Goal: Communication & Community: Answer question/provide support

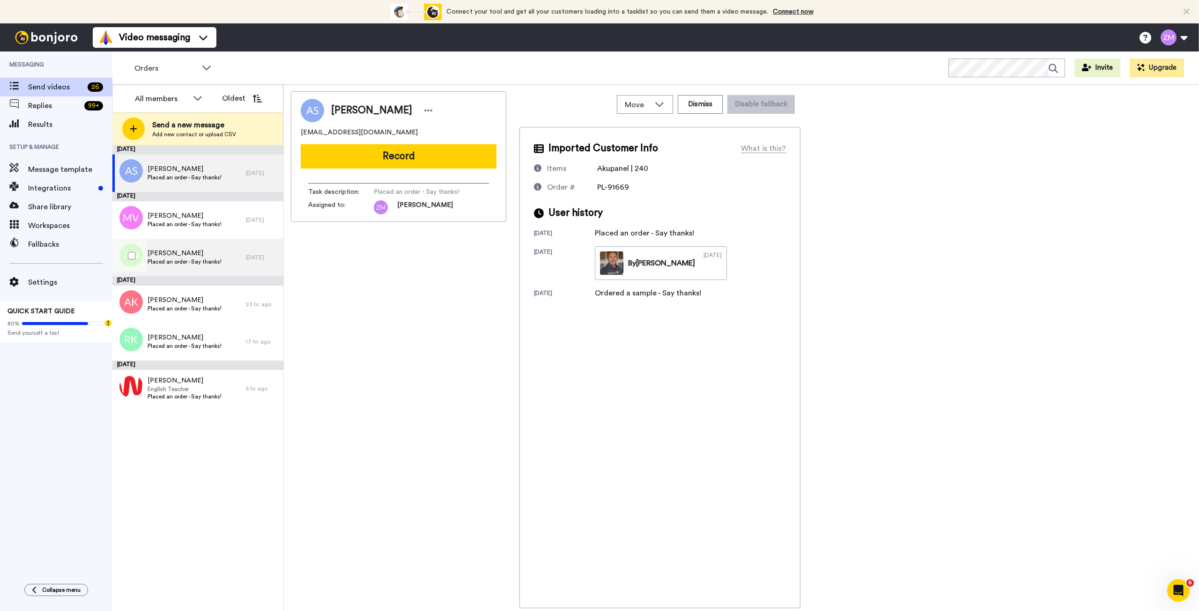
click at [209, 258] on span "Placed an order - Say thanks!" at bounding box center [185, 261] width 74 height 7
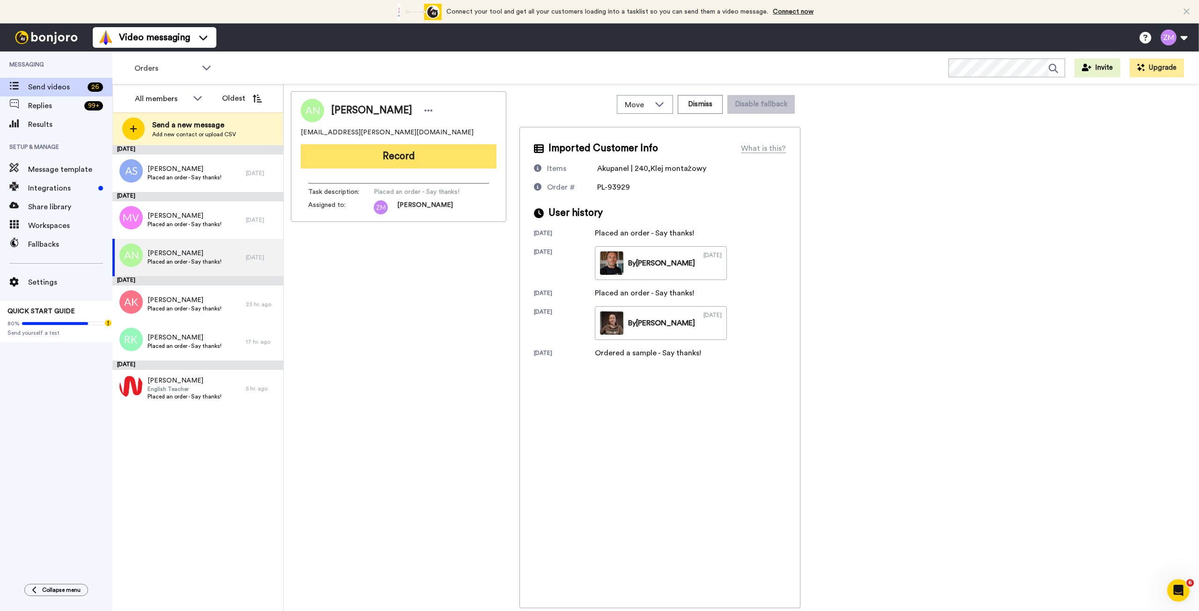
click at [409, 155] on button "Record" at bounding box center [399, 156] width 196 height 24
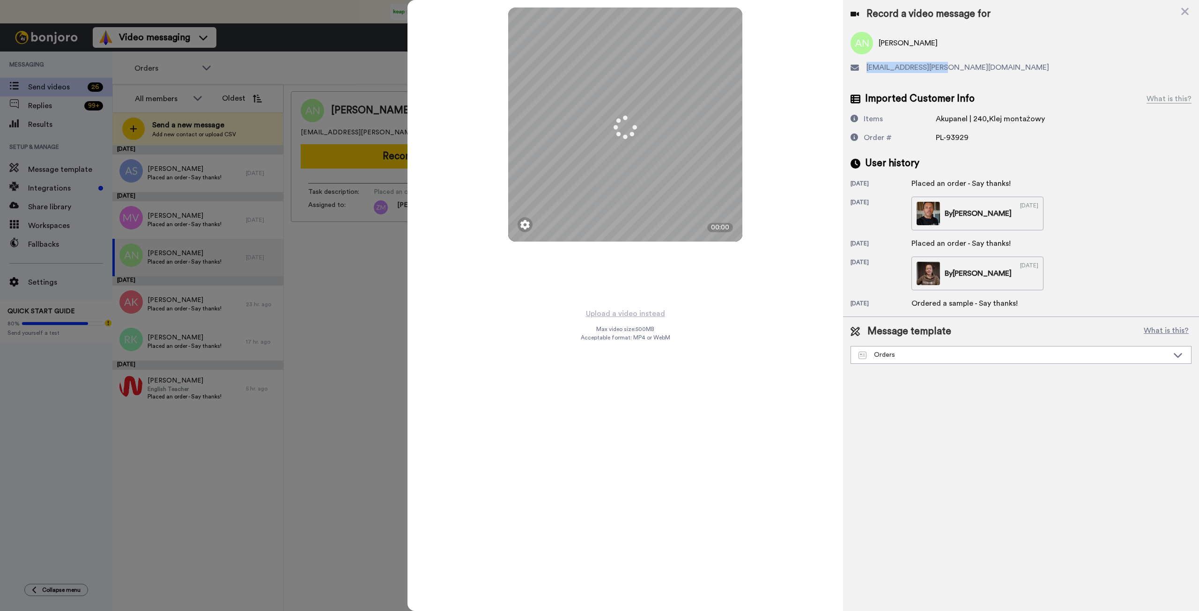
drag, startPoint x: 948, startPoint y: 67, endPoint x: 861, endPoint y: 70, distance: 86.7
click at [861, 70] on div "ola.jesman@gmail.com" at bounding box center [1020, 67] width 341 height 11
copy div "ola.jesman@gmail.com"
click at [630, 312] on button "Upload a video instead" at bounding box center [625, 314] width 85 height 12
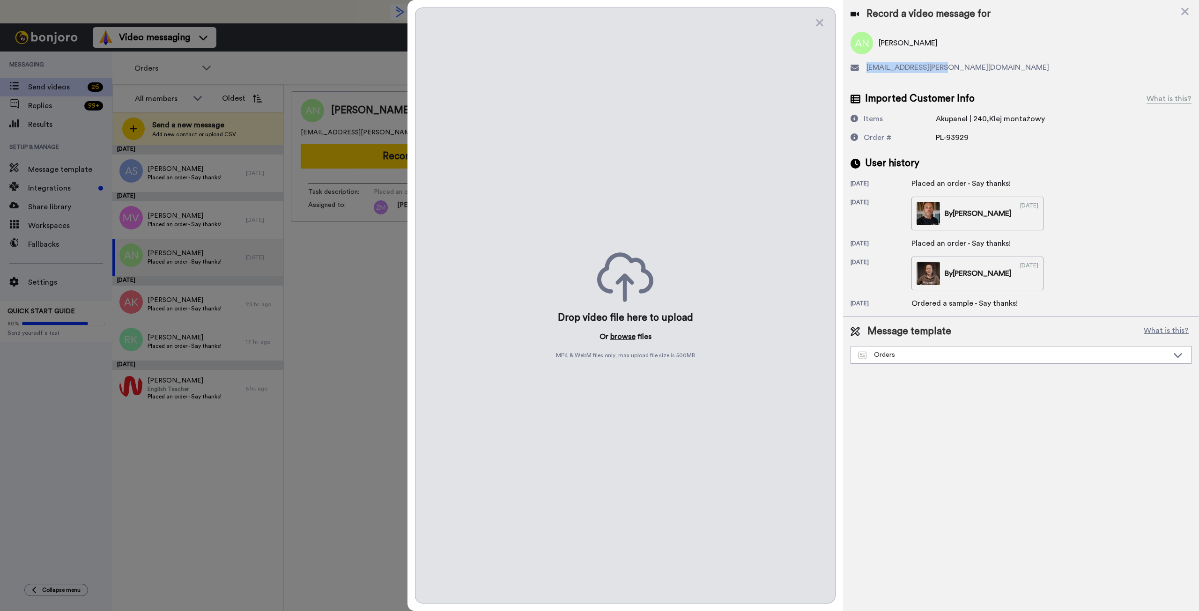
click at [624, 337] on button "browse" at bounding box center [622, 336] width 25 height 11
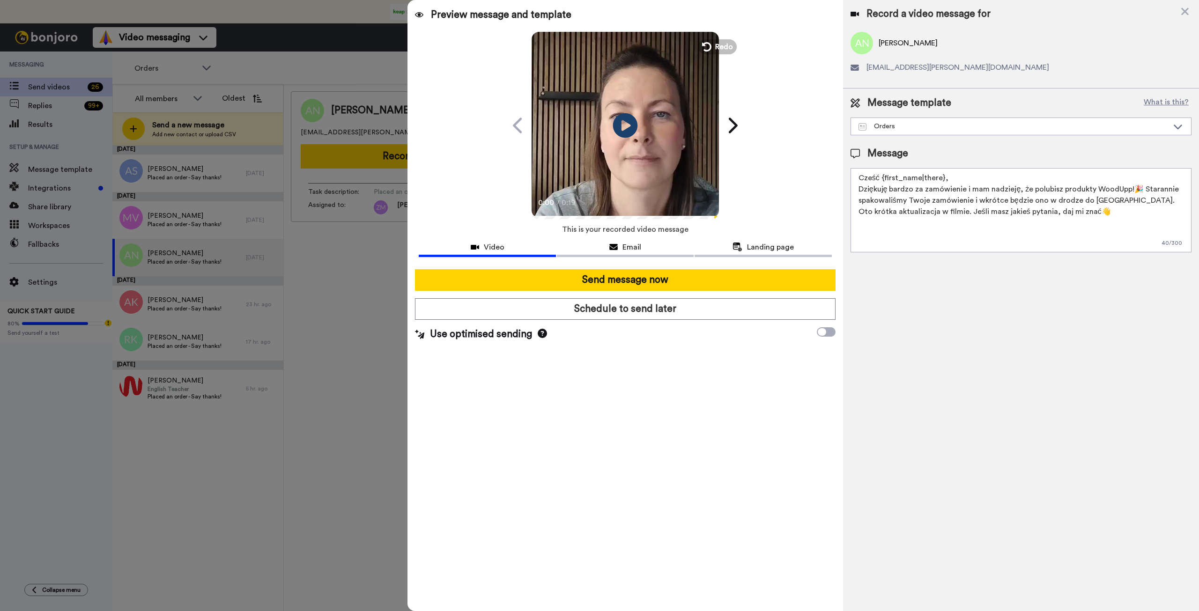
click at [626, 129] on icon at bounding box center [625, 125] width 25 height 25
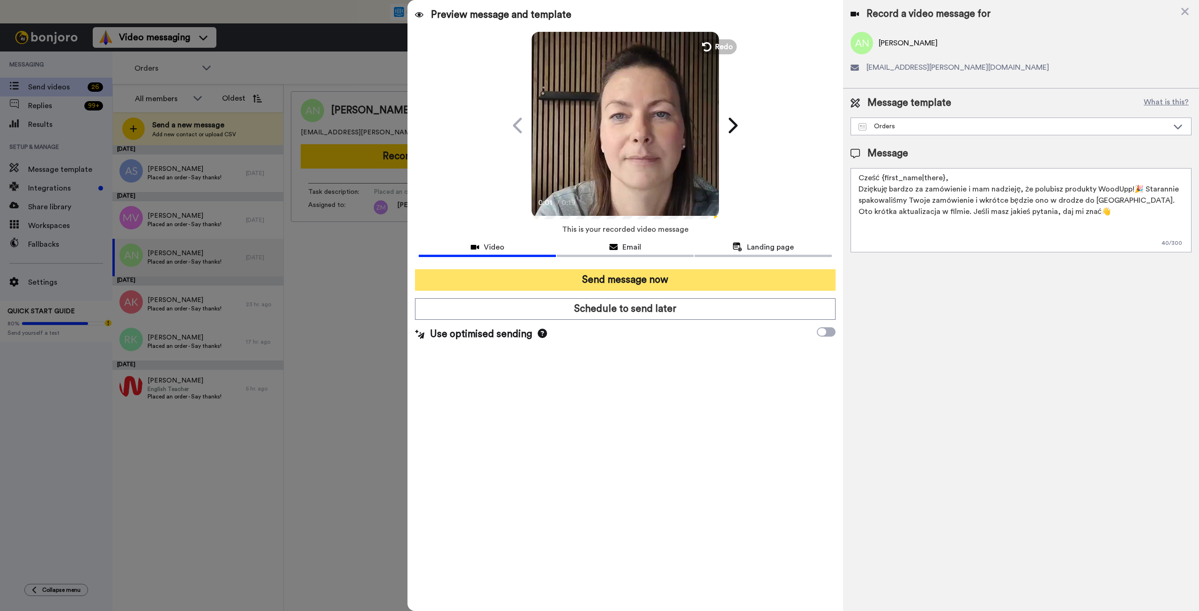
click at [648, 278] on button "Send message now" at bounding box center [625, 280] width 420 height 22
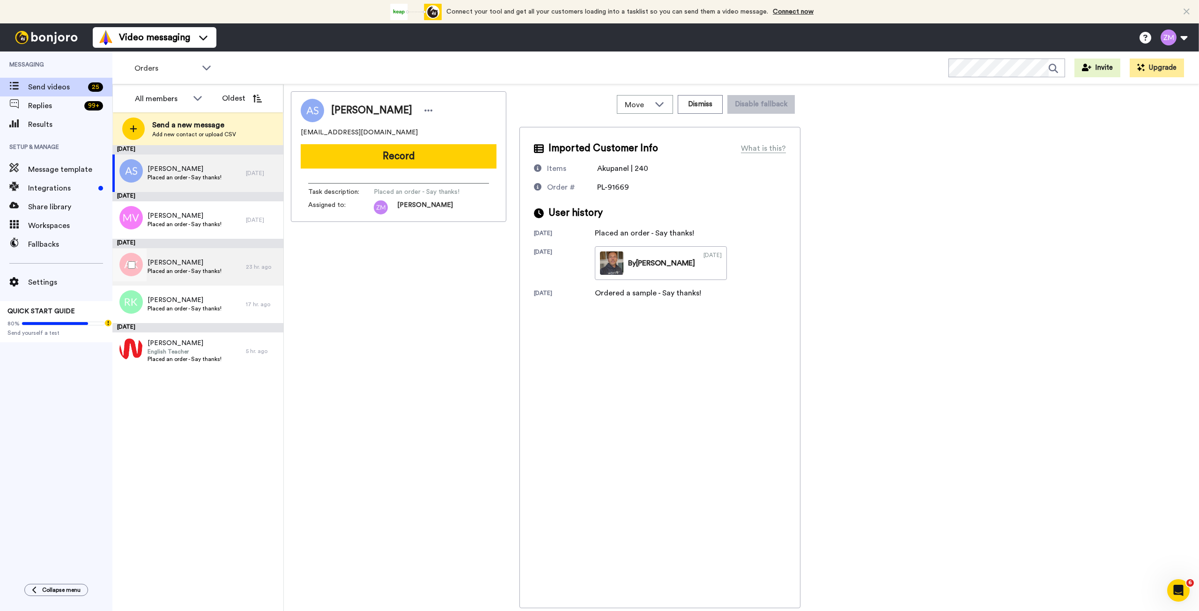
click at [203, 269] on span "Placed an order - Say thanks!" at bounding box center [185, 270] width 74 height 7
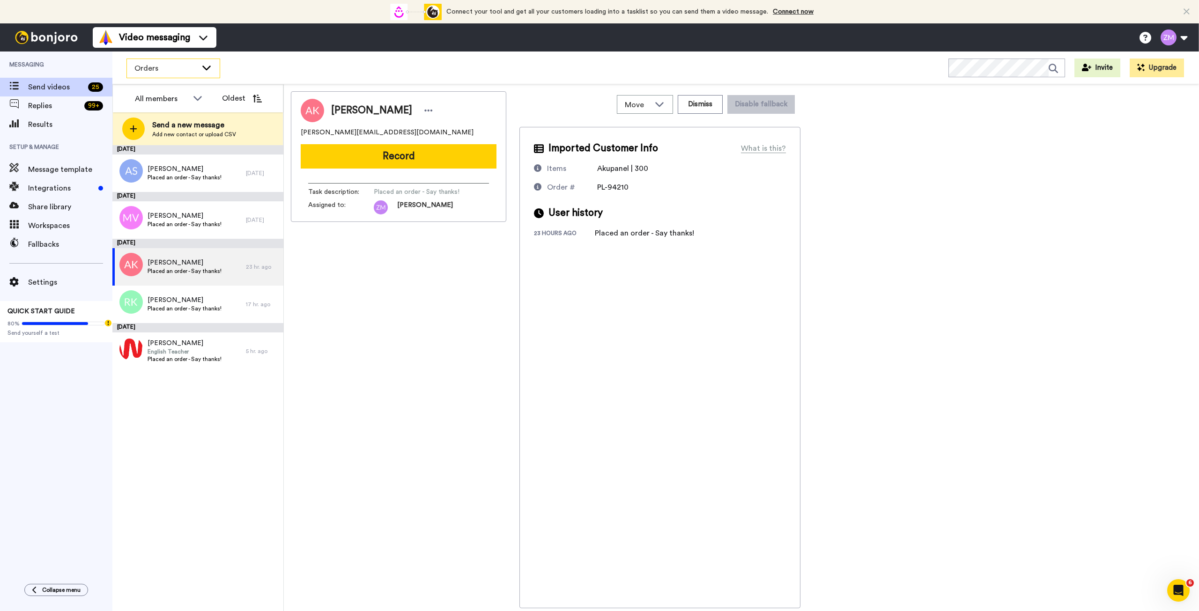
click at [204, 66] on icon at bounding box center [206, 68] width 8 height 5
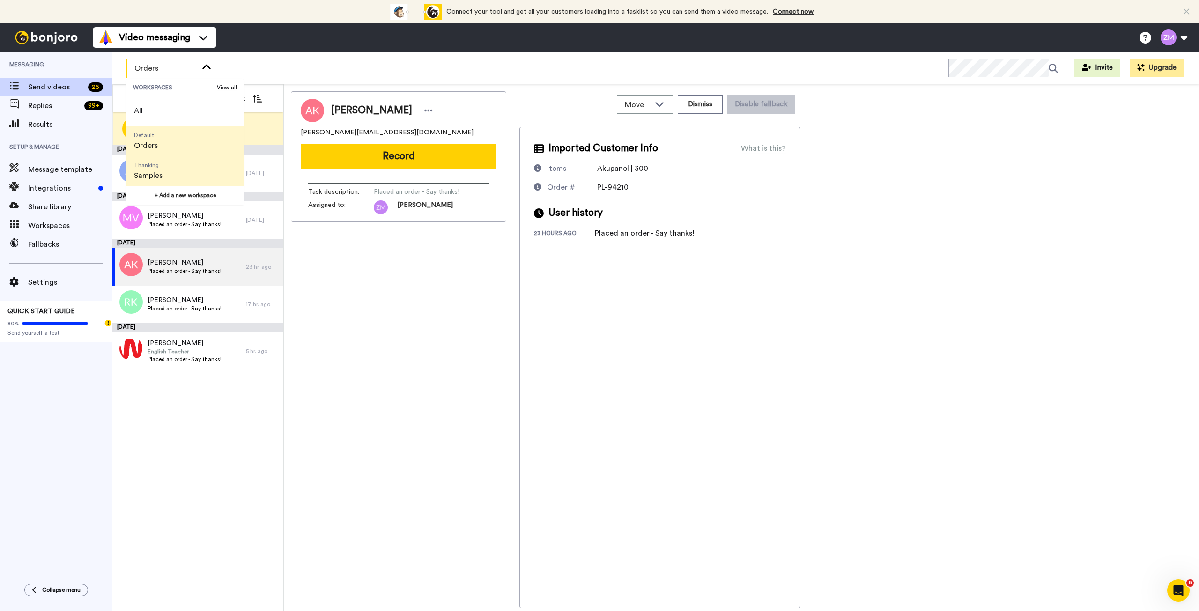
click at [163, 168] on span "Thanking Samples" at bounding box center [148, 171] width 44 height 30
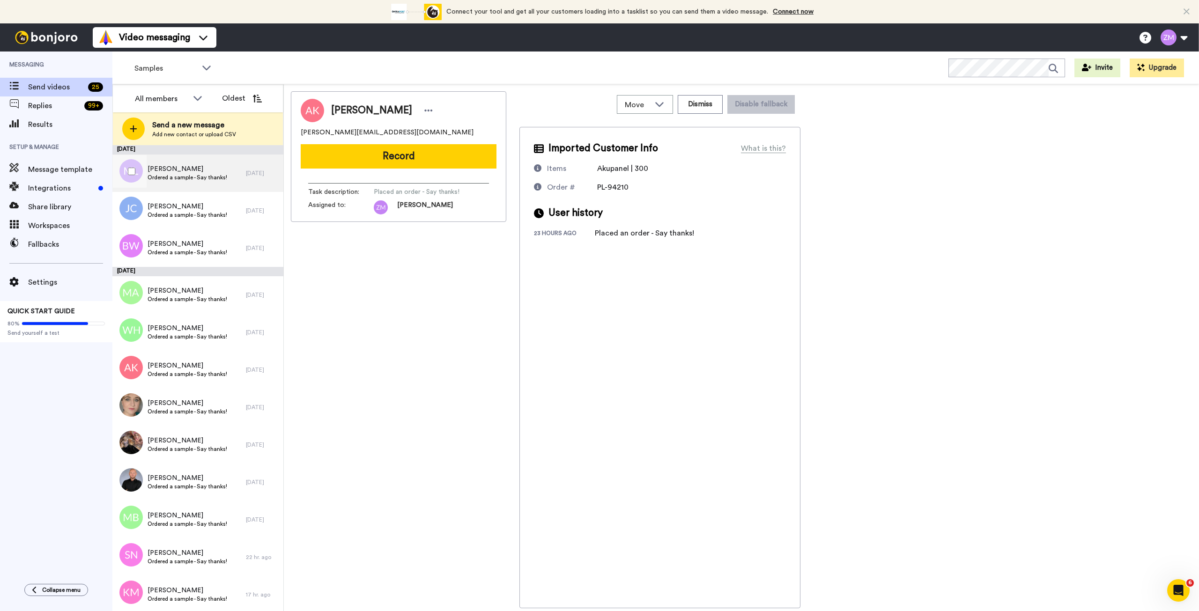
click at [191, 171] on span "Marysia Lal" at bounding box center [188, 168] width 80 height 9
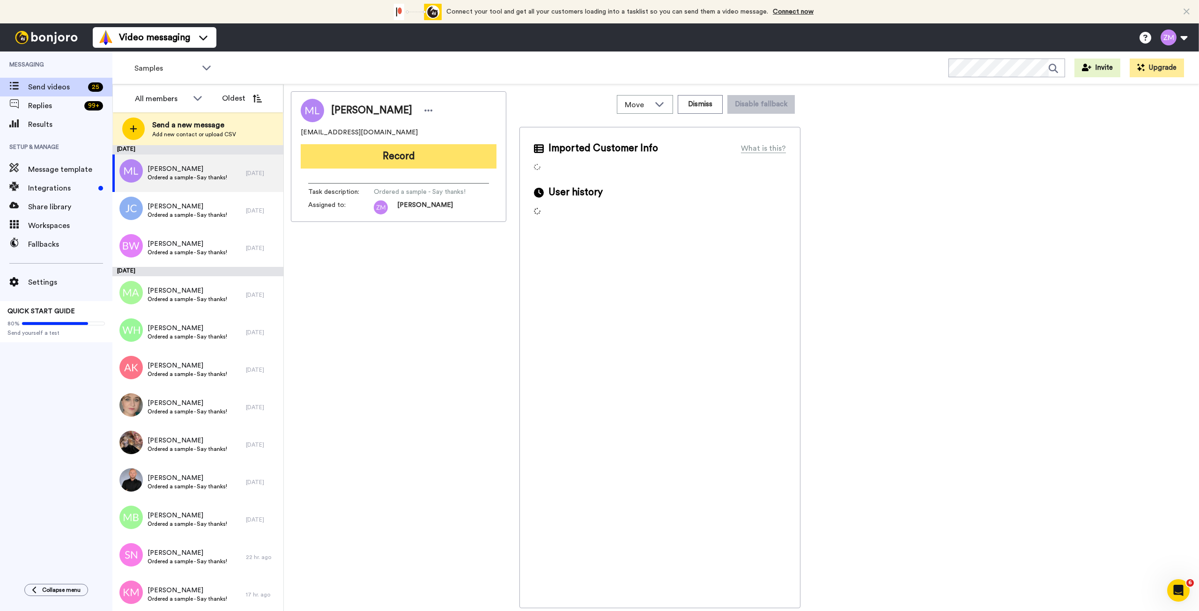
click at [399, 157] on button "Record" at bounding box center [399, 156] width 196 height 24
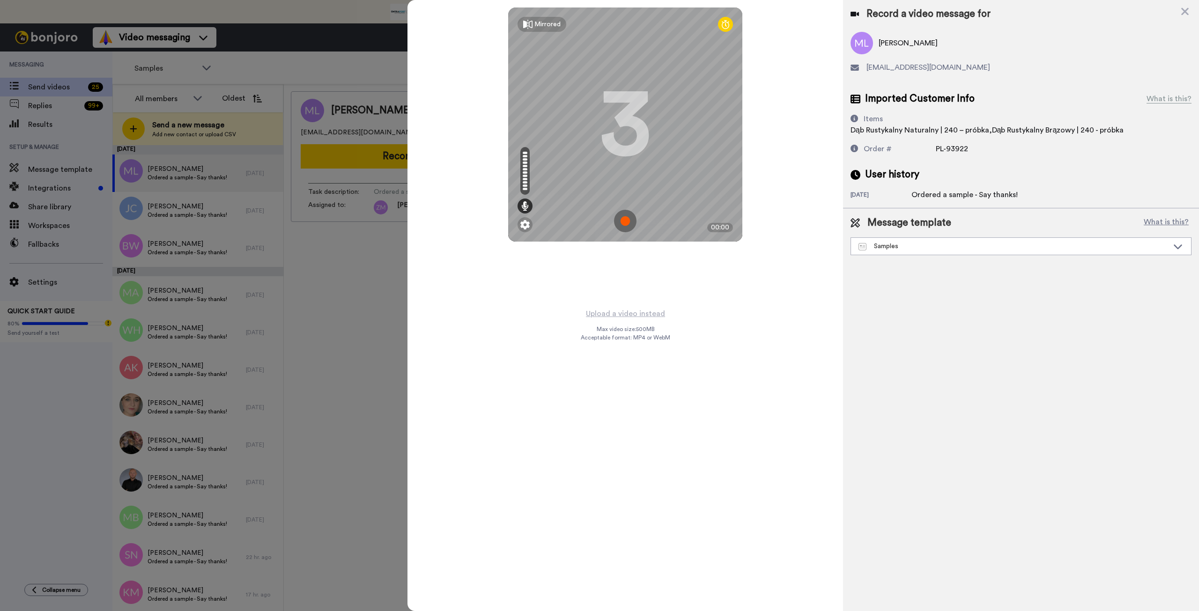
click at [623, 218] on img at bounding box center [625, 221] width 22 height 22
click at [627, 221] on img at bounding box center [625, 221] width 22 height 22
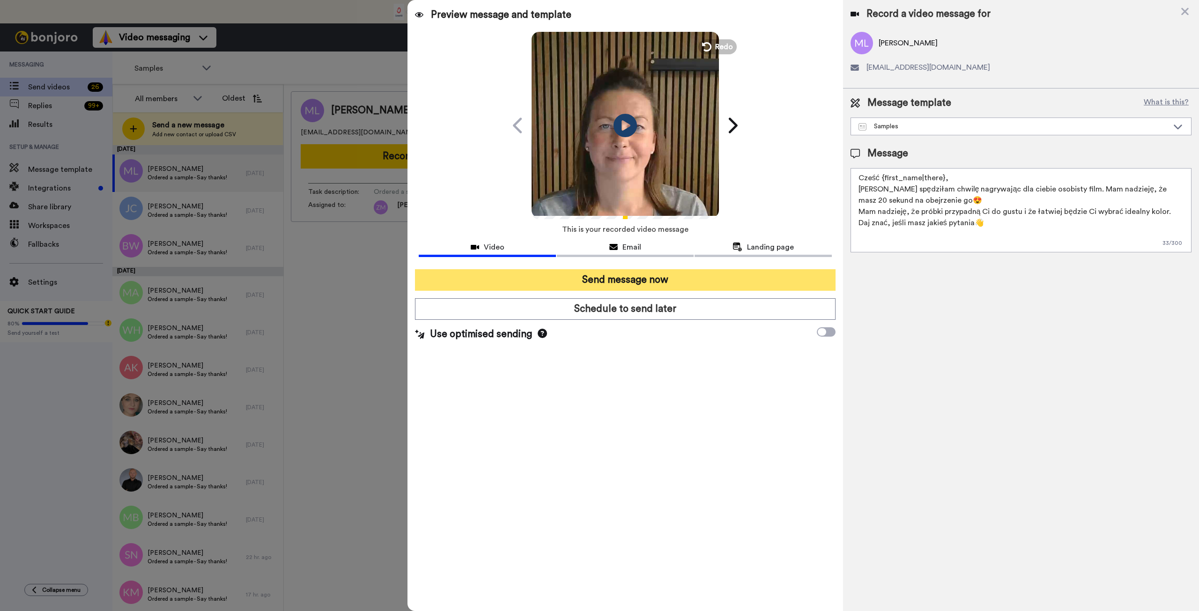
click at [635, 282] on button "Send message now" at bounding box center [625, 280] width 420 height 22
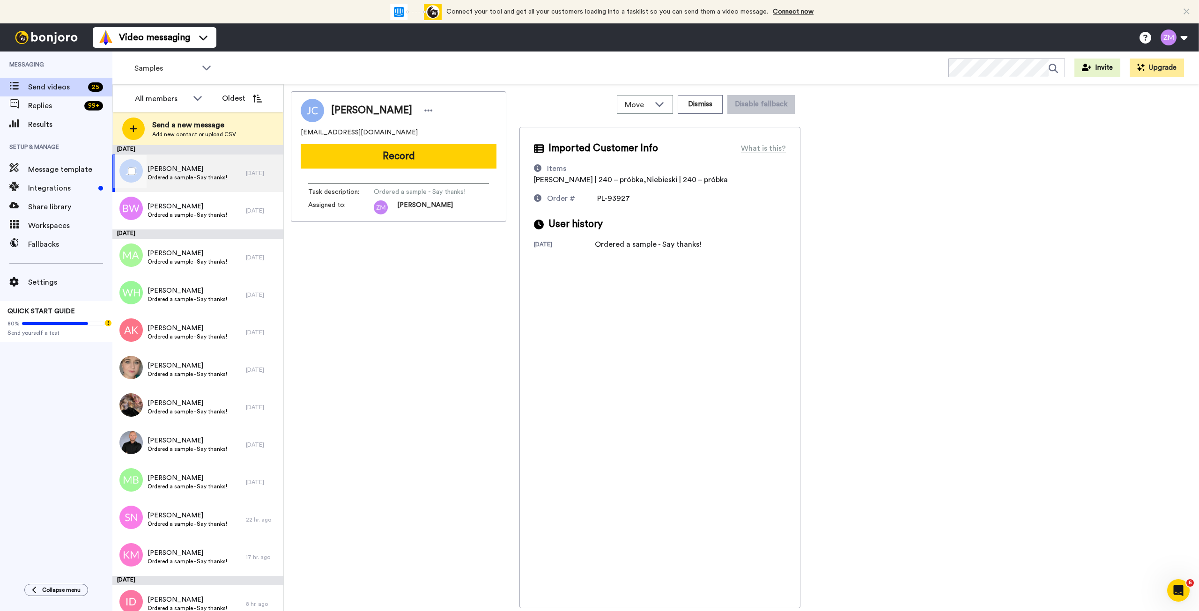
click at [201, 179] on span "Ordered a sample - Say thanks!" at bounding box center [188, 177] width 80 height 7
click at [413, 156] on button "Record" at bounding box center [399, 156] width 196 height 24
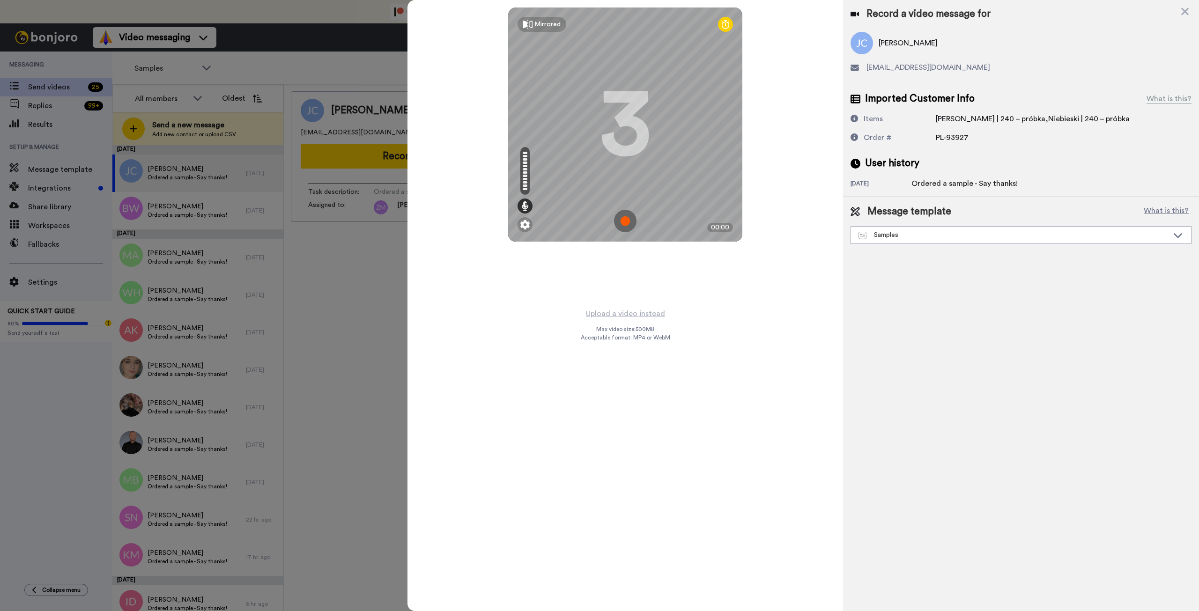
click at [624, 218] on img at bounding box center [625, 221] width 22 height 22
click at [620, 220] on img at bounding box center [625, 221] width 22 height 22
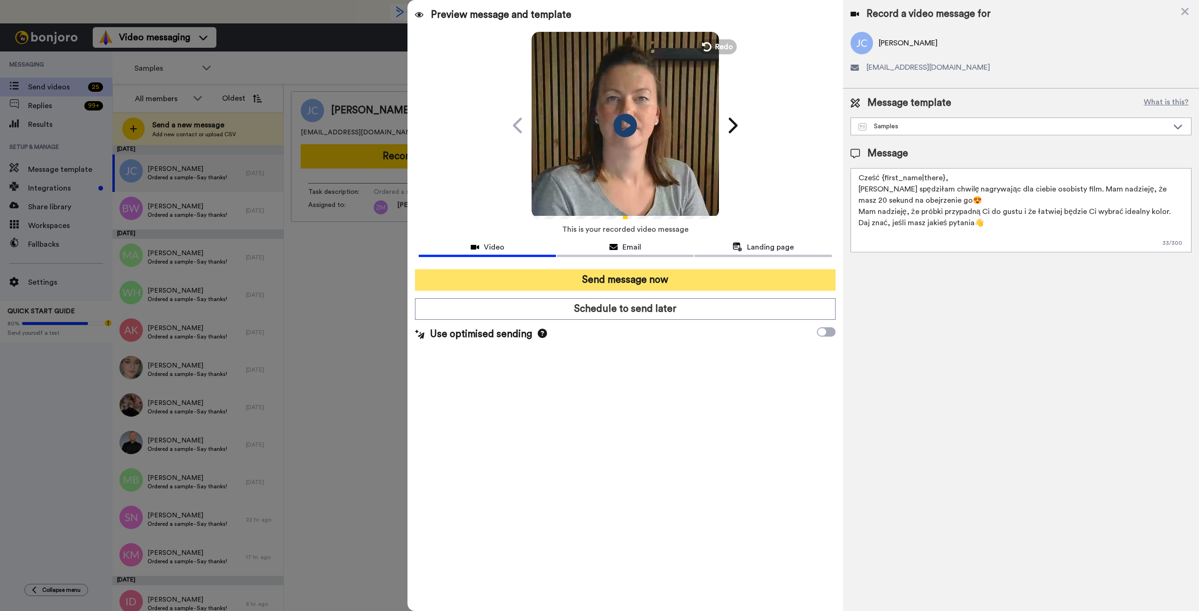
click at [715, 278] on button "Send message now" at bounding box center [625, 280] width 420 height 22
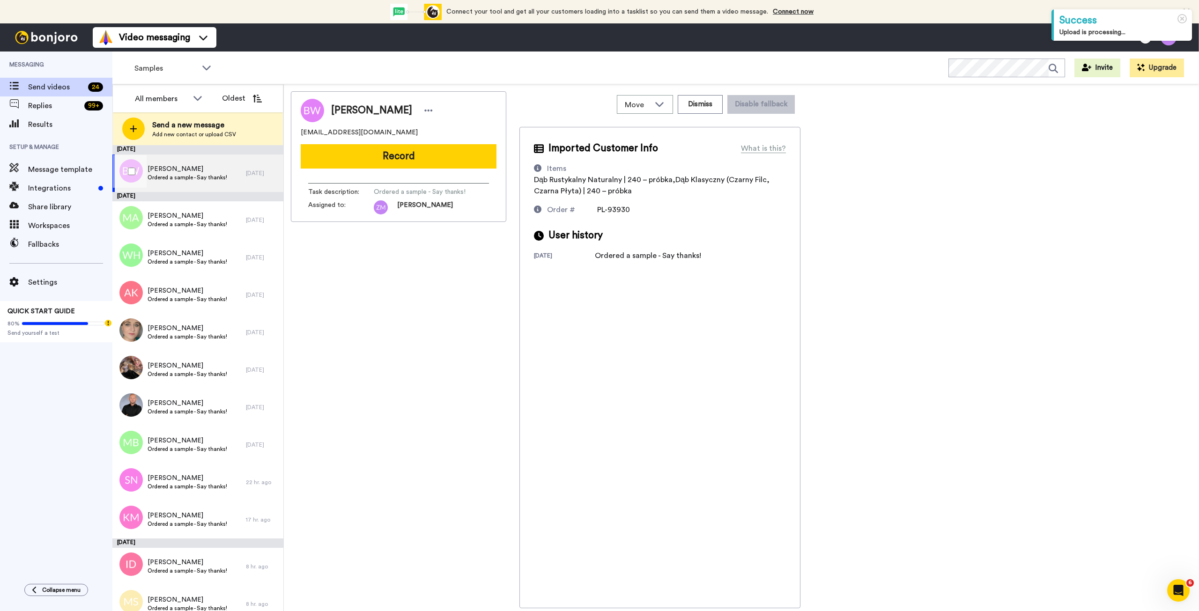
click at [210, 176] on span "Ordered a sample - Say thanks!" at bounding box center [188, 177] width 80 height 7
click at [372, 156] on button "Record" at bounding box center [399, 156] width 196 height 24
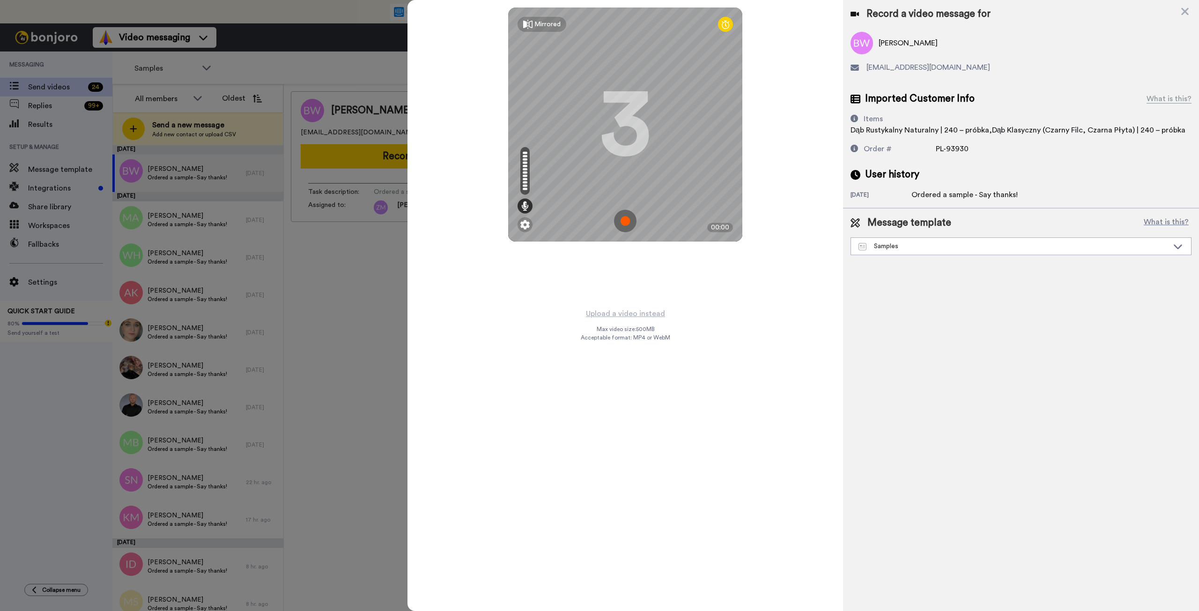
click at [625, 222] on img at bounding box center [625, 221] width 22 height 22
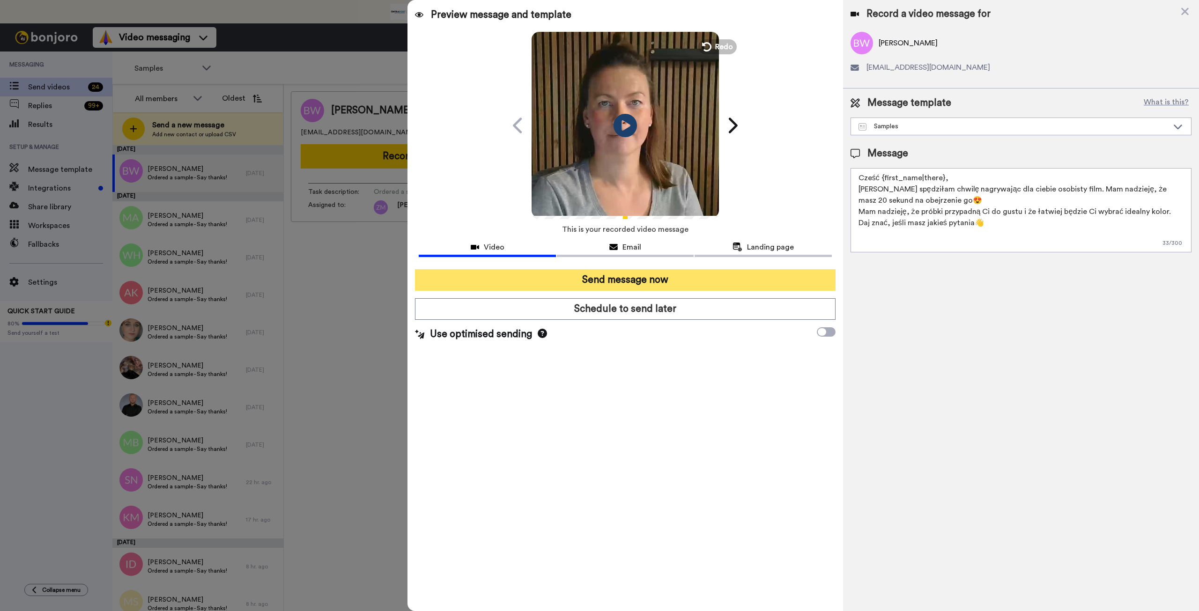
click at [718, 278] on button "Send message now" at bounding box center [625, 280] width 420 height 22
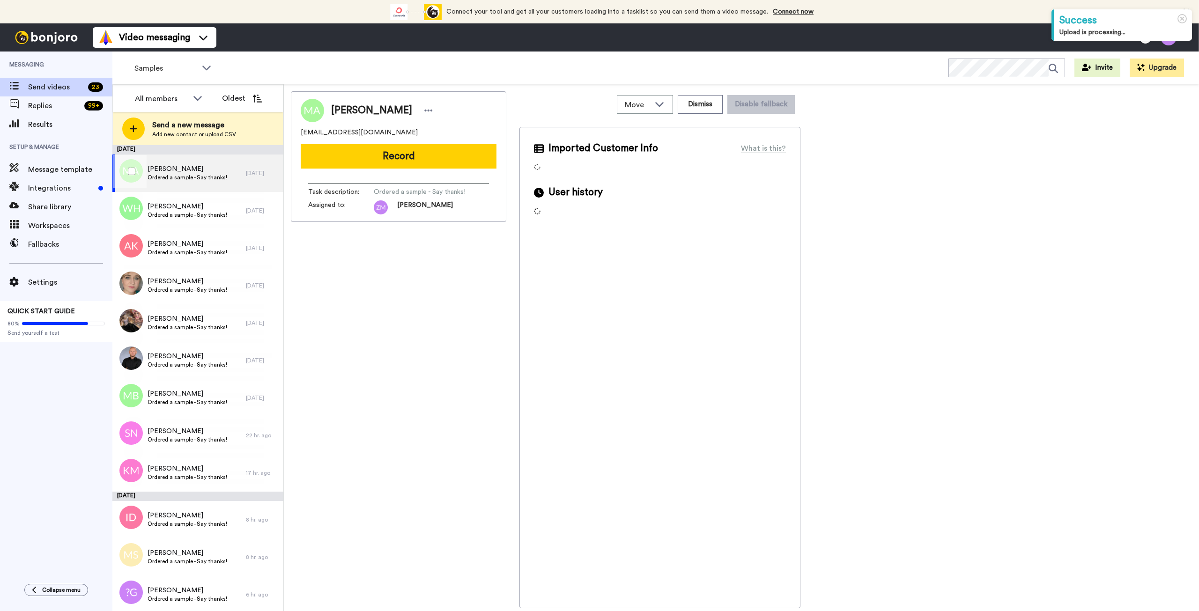
click at [192, 179] on span "Ordered a sample - Say thanks!" at bounding box center [188, 177] width 80 height 7
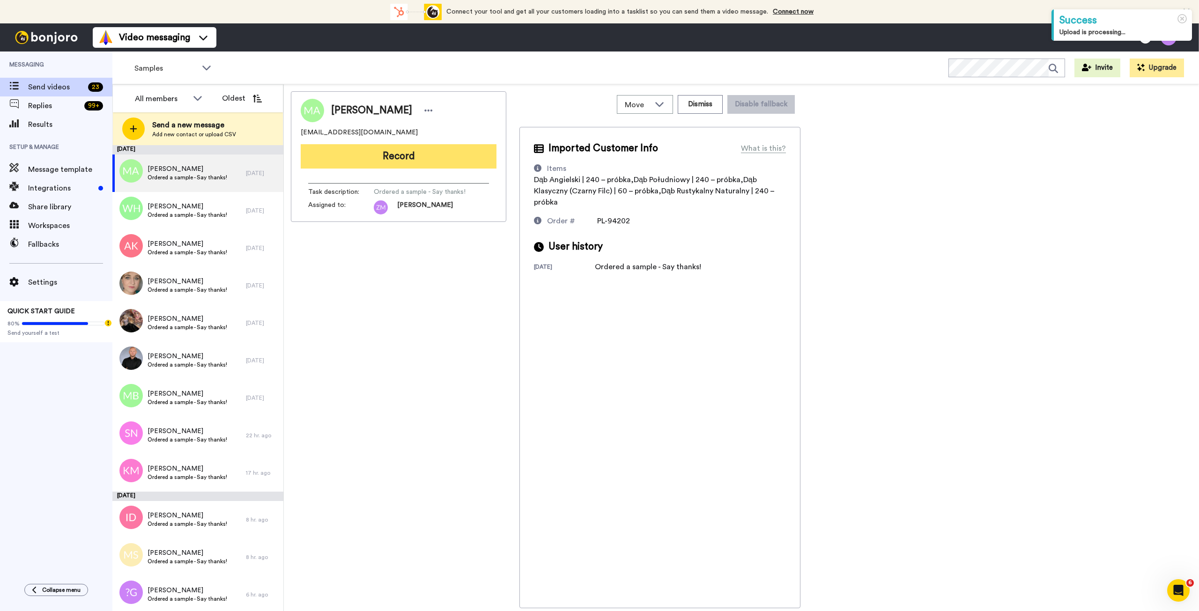
click at [407, 158] on button "Record" at bounding box center [399, 156] width 196 height 24
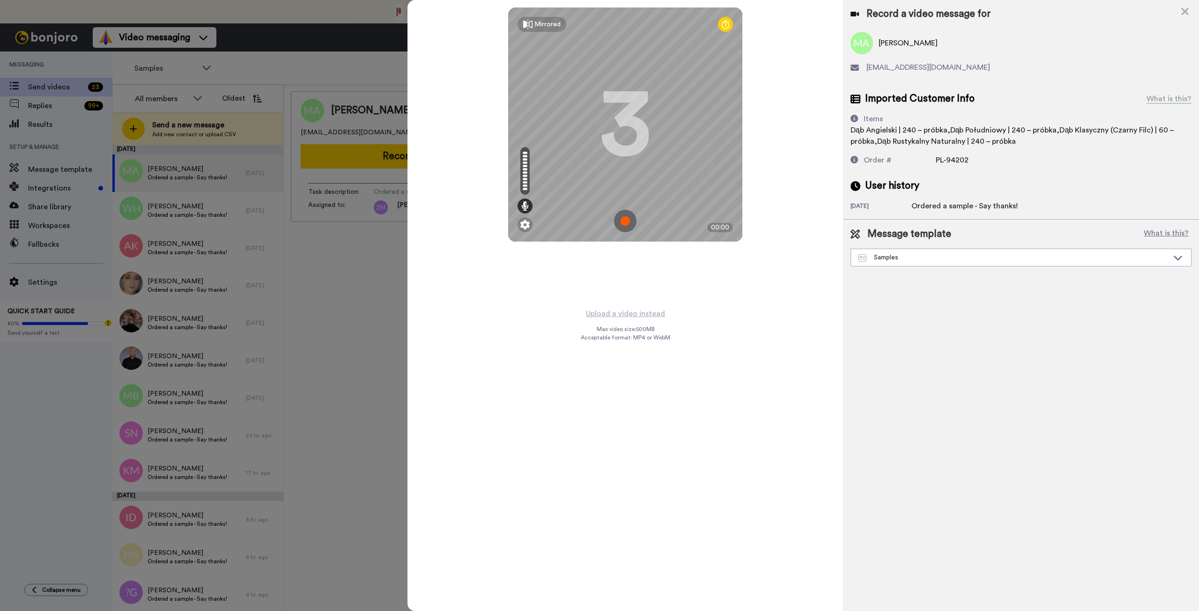
click at [628, 220] on img at bounding box center [625, 221] width 22 height 22
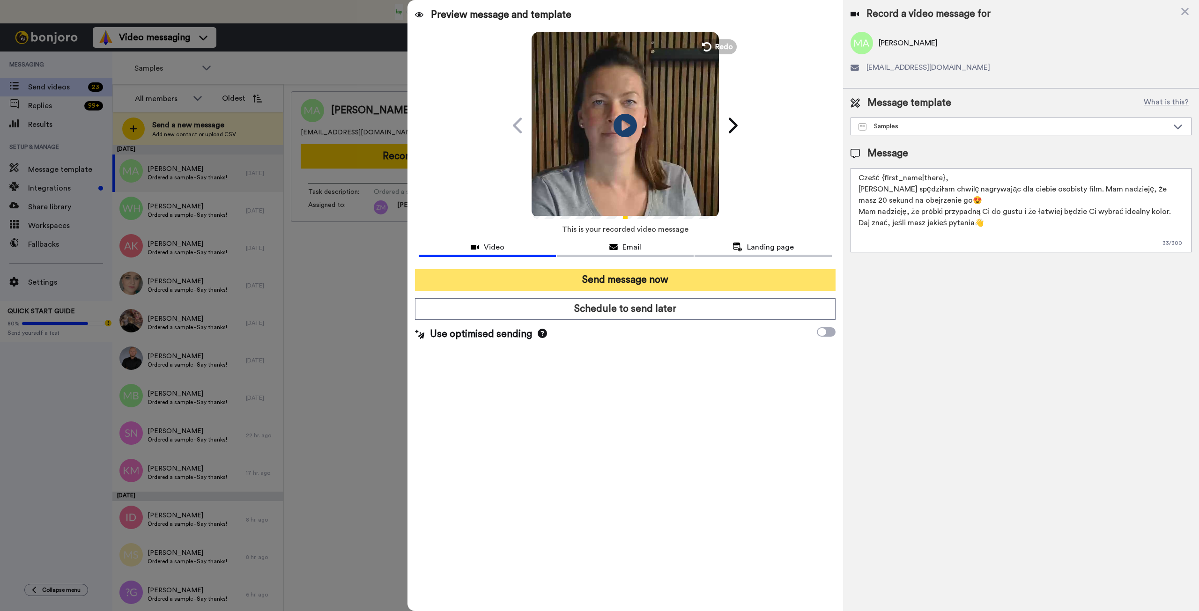
click at [673, 276] on button "Send message now" at bounding box center [625, 280] width 420 height 22
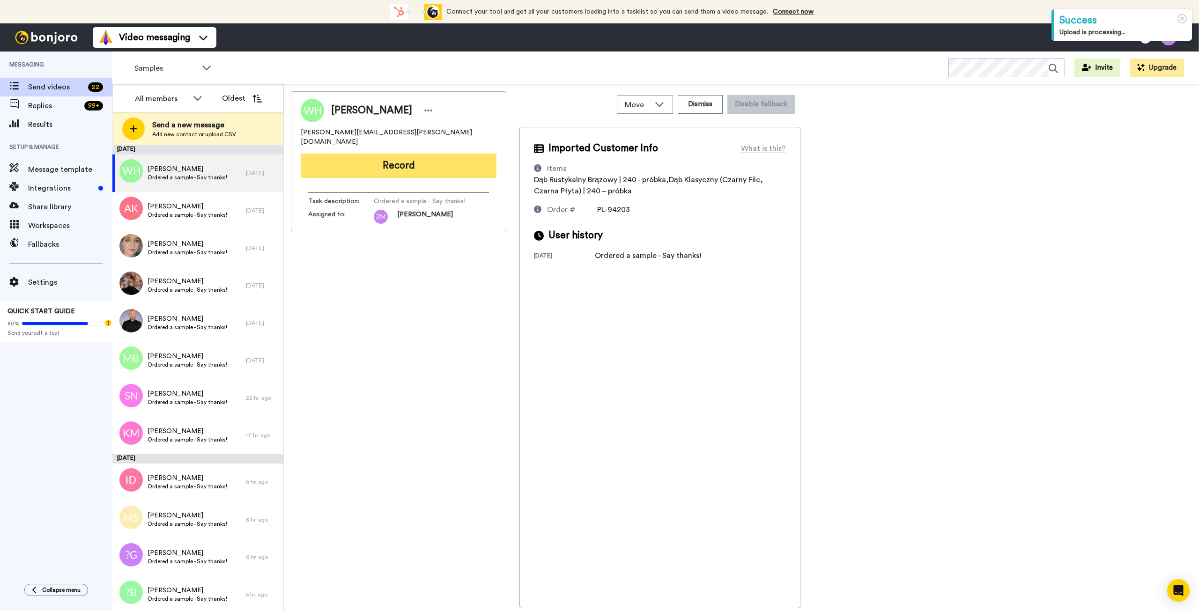
click at [461, 160] on button "Record" at bounding box center [399, 166] width 196 height 24
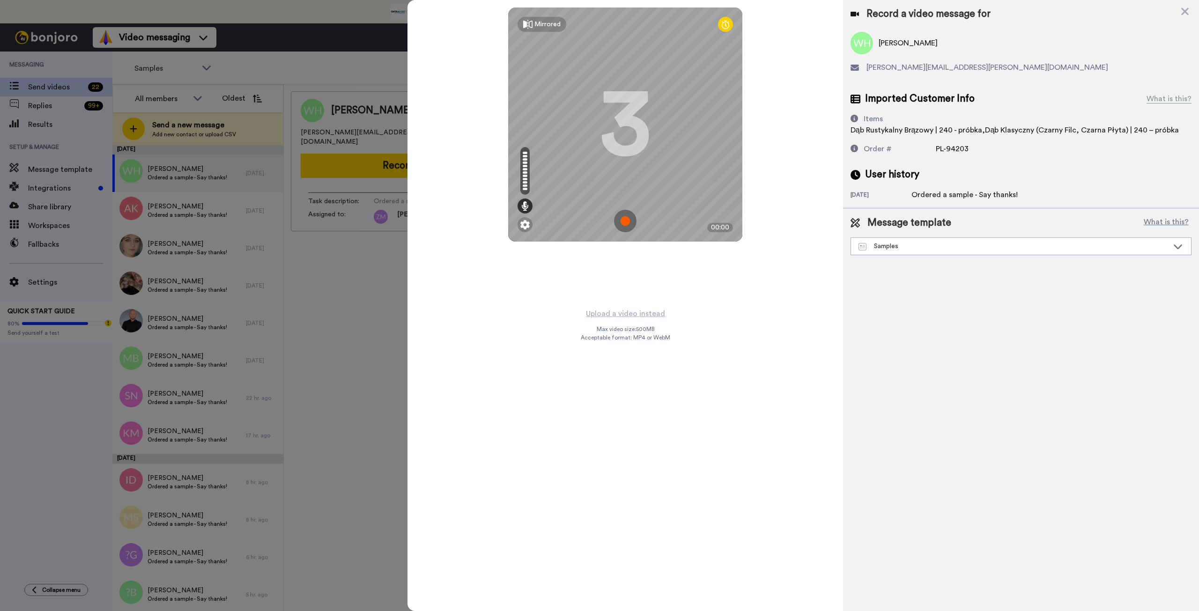
click at [624, 222] on img at bounding box center [625, 221] width 22 height 22
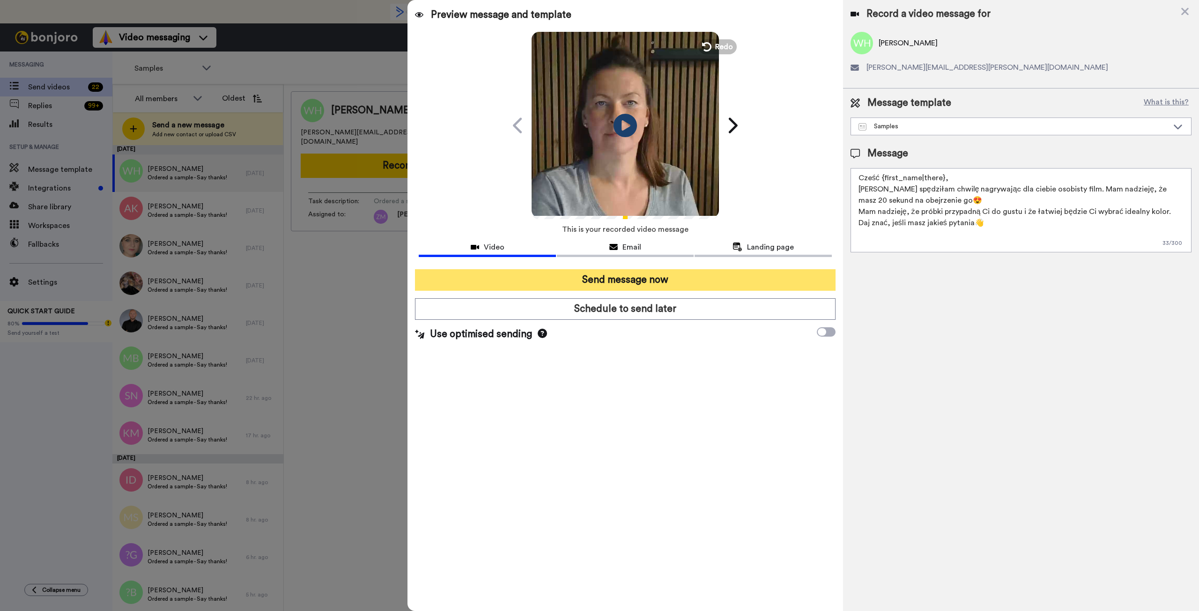
click at [681, 282] on button "Send message now" at bounding box center [625, 280] width 420 height 22
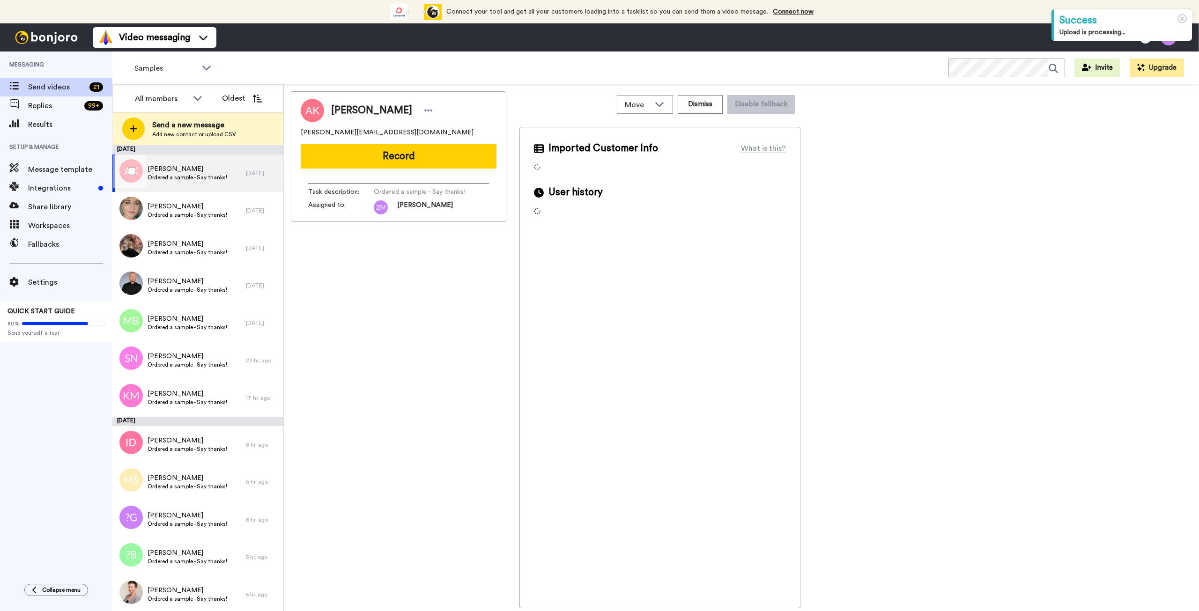
click at [221, 172] on span "[PERSON_NAME]" at bounding box center [188, 168] width 80 height 9
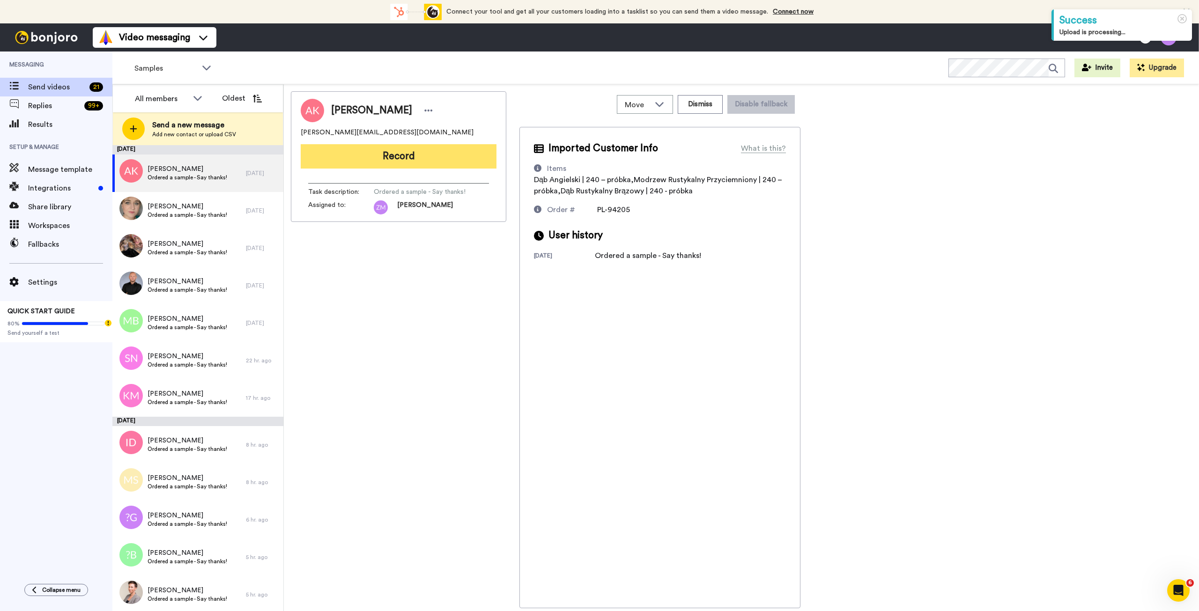
click at [417, 160] on button "Record" at bounding box center [399, 156] width 196 height 24
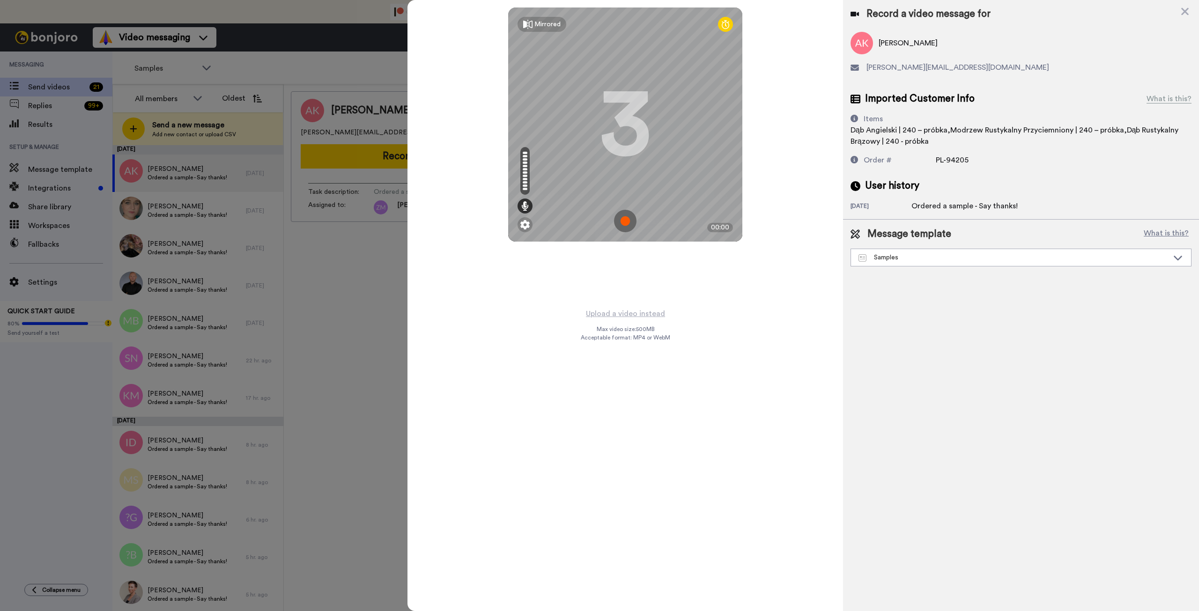
click at [623, 222] on img at bounding box center [625, 221] width 22 height 22
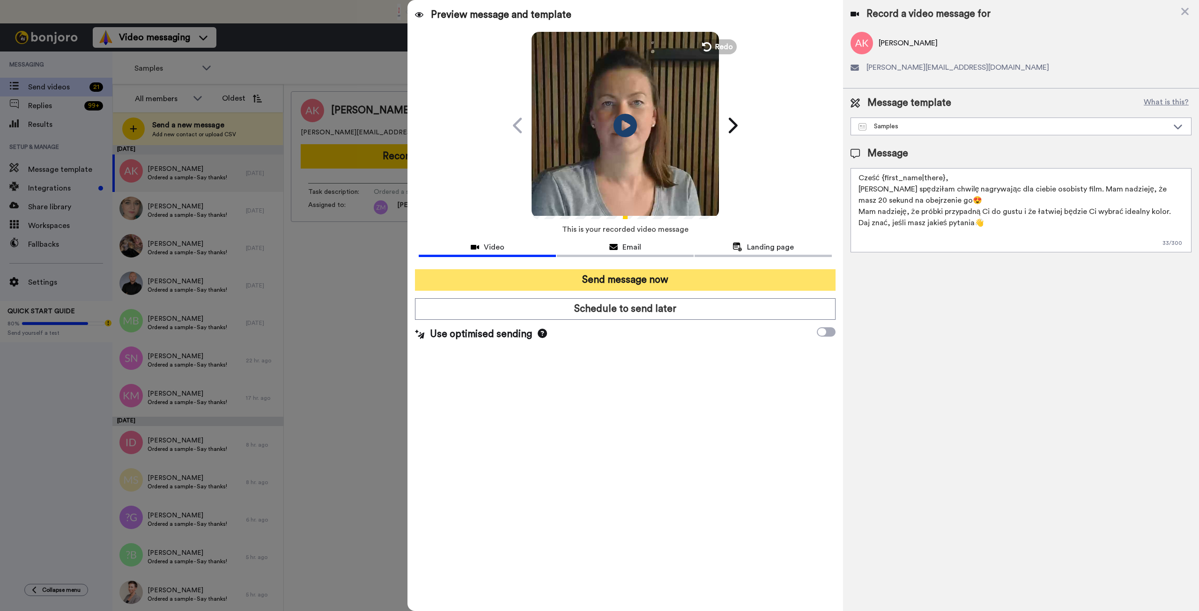
click at [630, 276] on button "Send message now" at bounding box center [625, 280] width 420 height 22
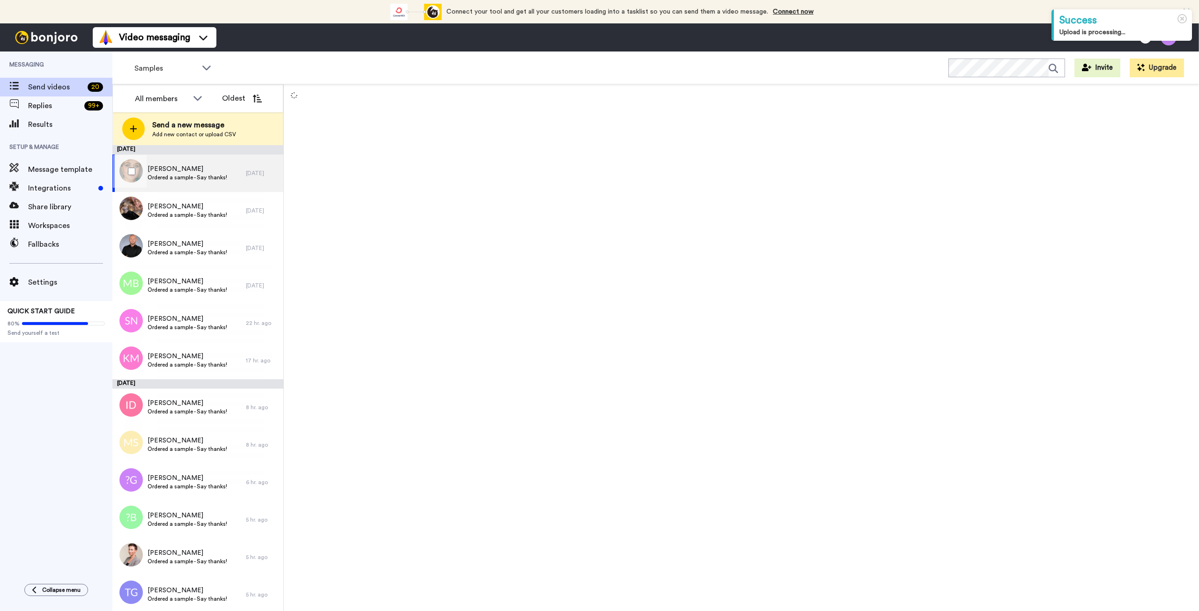
click at [188, 176] on span "Ordered a sample - Say thanks!" at bounding box center [188, 177] width 80 height 7
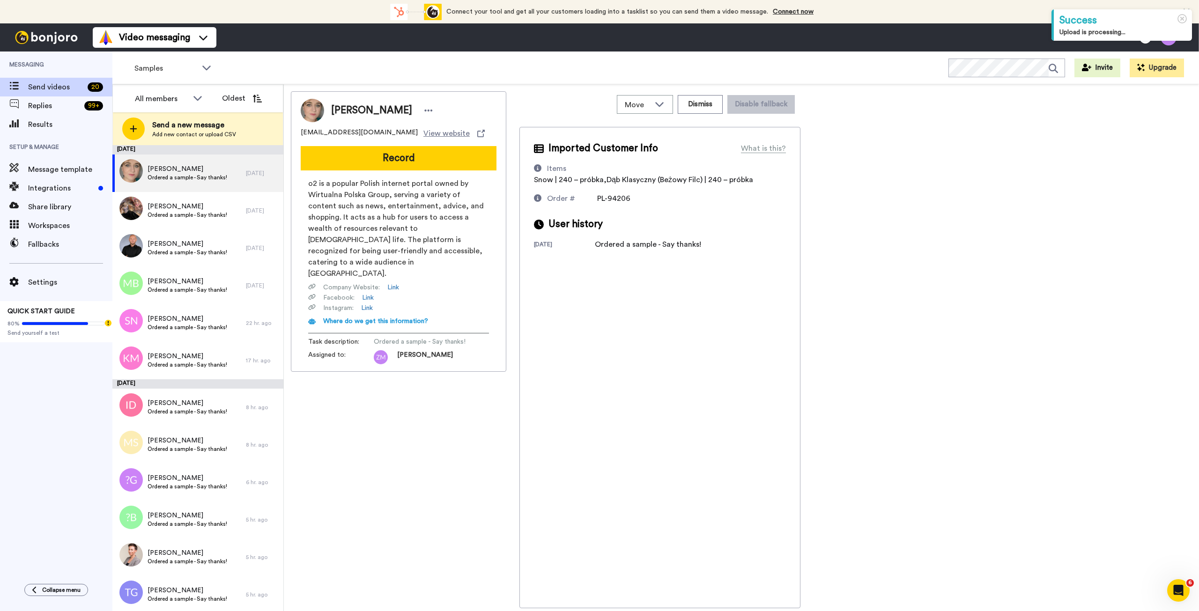
drag, startPoint x: 401, startPoint y: 164, endPoint x: 412, endPoint y: 158, distance: 12.1
click at [403, 163] on button "Record" at bounding box center [399, 158] width 196 height 24
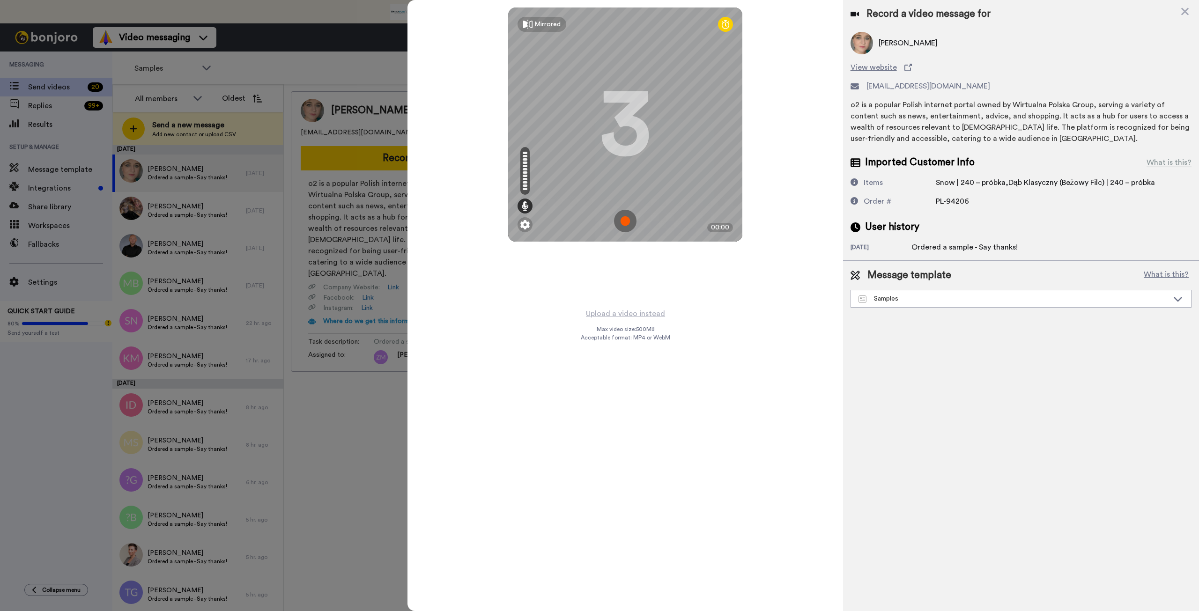
click at [624, 221] on img at bounding box center [625, 221] width 22 height 22
click at [625, 219] on img at bounding box center [625, 221] width 22 height 22
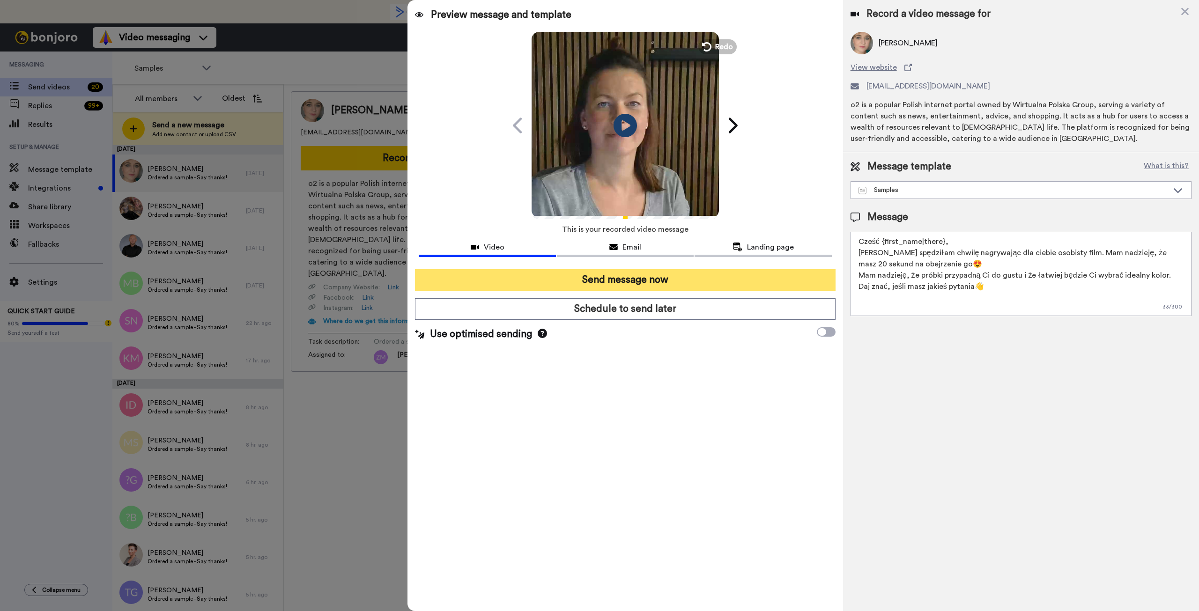
click at [694, 280] on button "Send message now" at bounding box center [625, 280] width 420 height 22
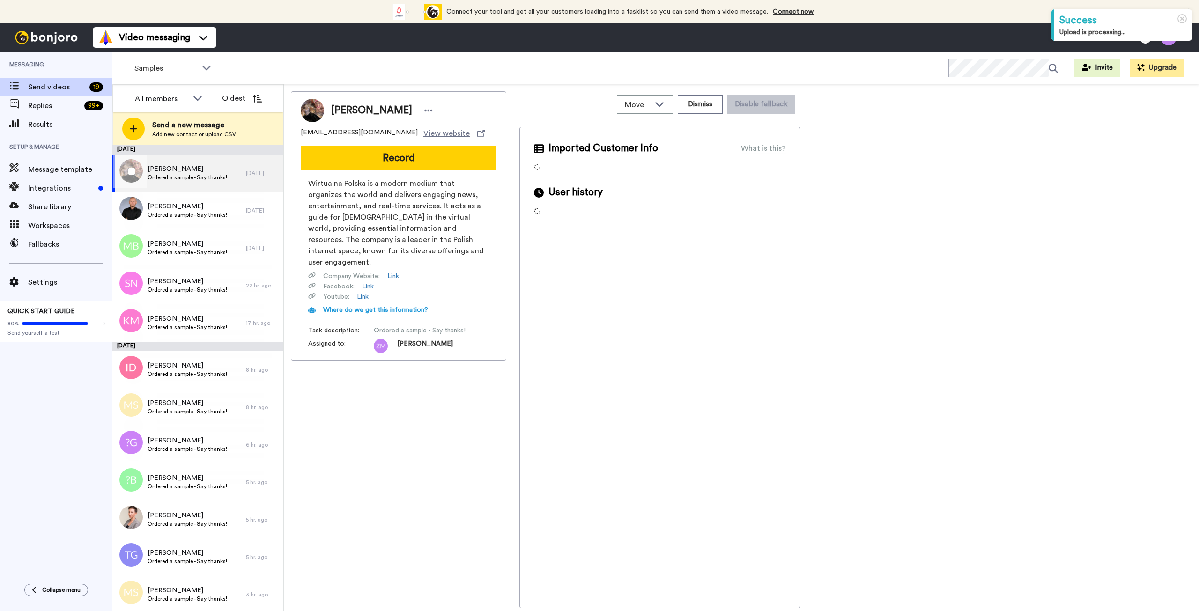
click at [172, 173] on span "Małgorzata Jodko" at bounding box center [188, 168] width 80 height 9
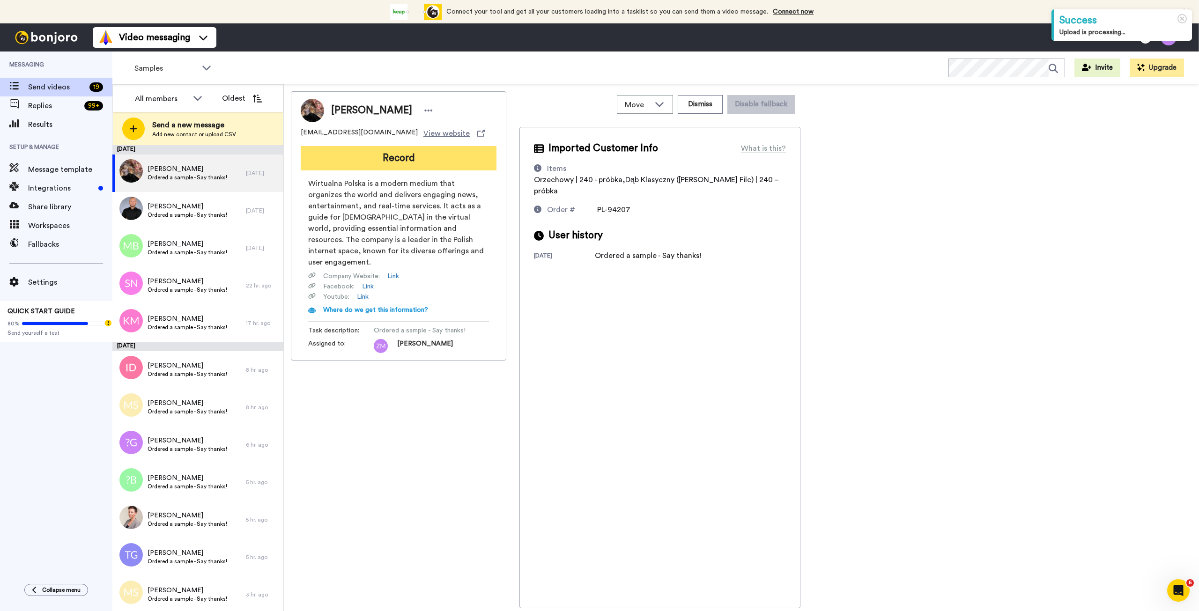
click at [401, 158] on button "Record" at bounding box center [399, 158] width 196 height 24
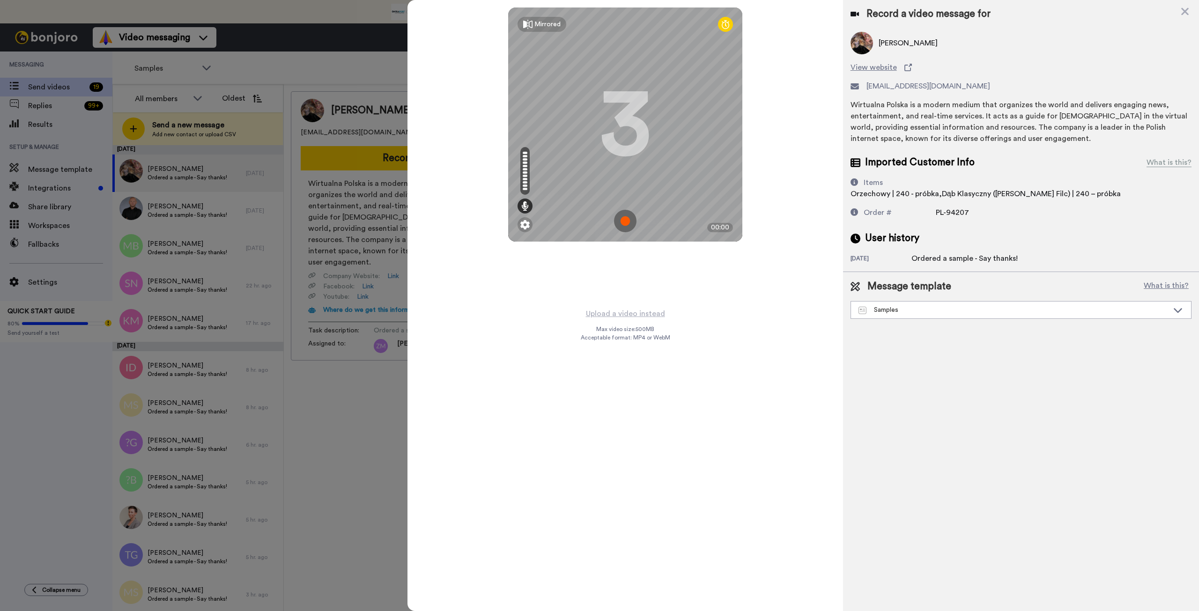
click at [623, 216] on img at bounding box center [625, 221] width 22 height 22
click at [632, 220] on img at bounding box center [625, 221] width 22 height 22
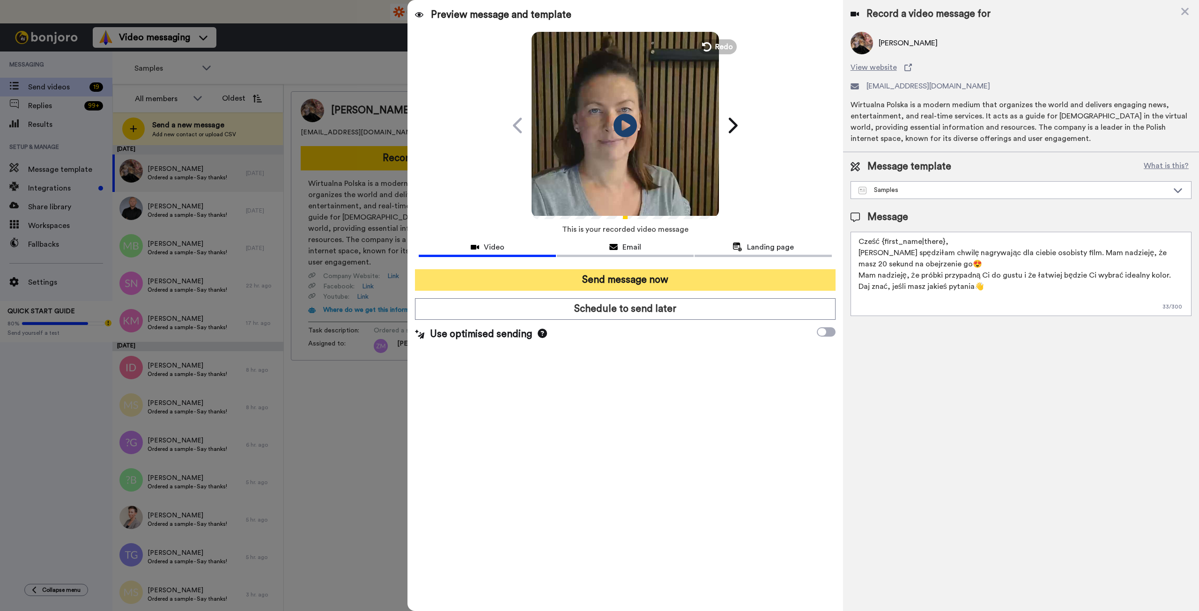
click at [660, 275] on button "Send message now" at bounding box center [625, 280] width 420 height 22
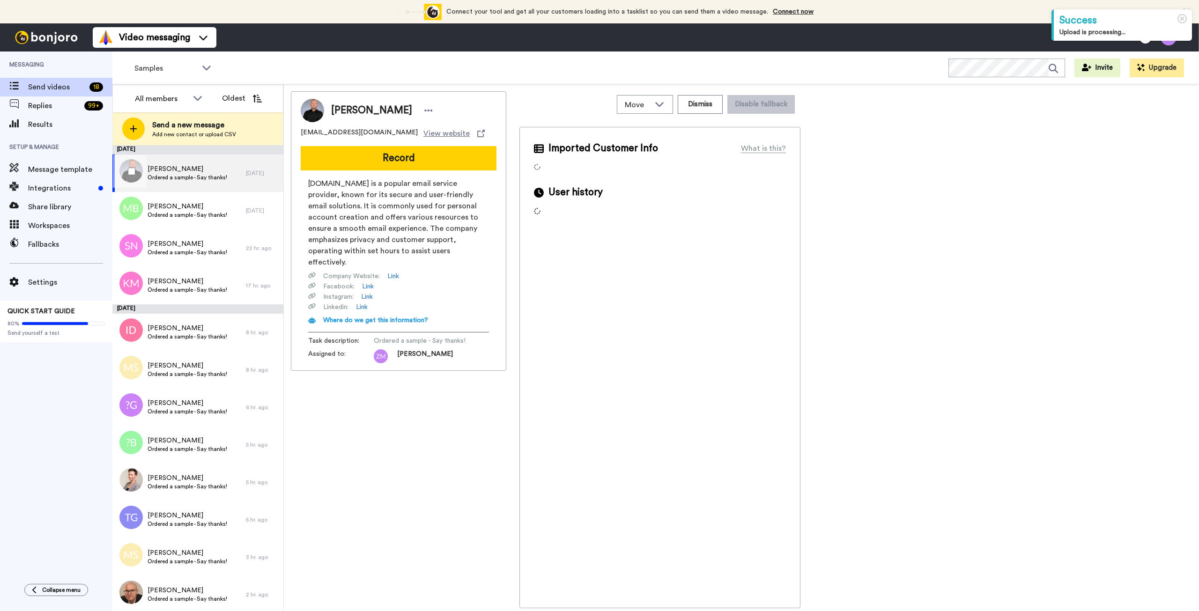
click at [184, 173] on span "[PERSON_NAME]" at bounding box center [188, 168] width 80 height 9
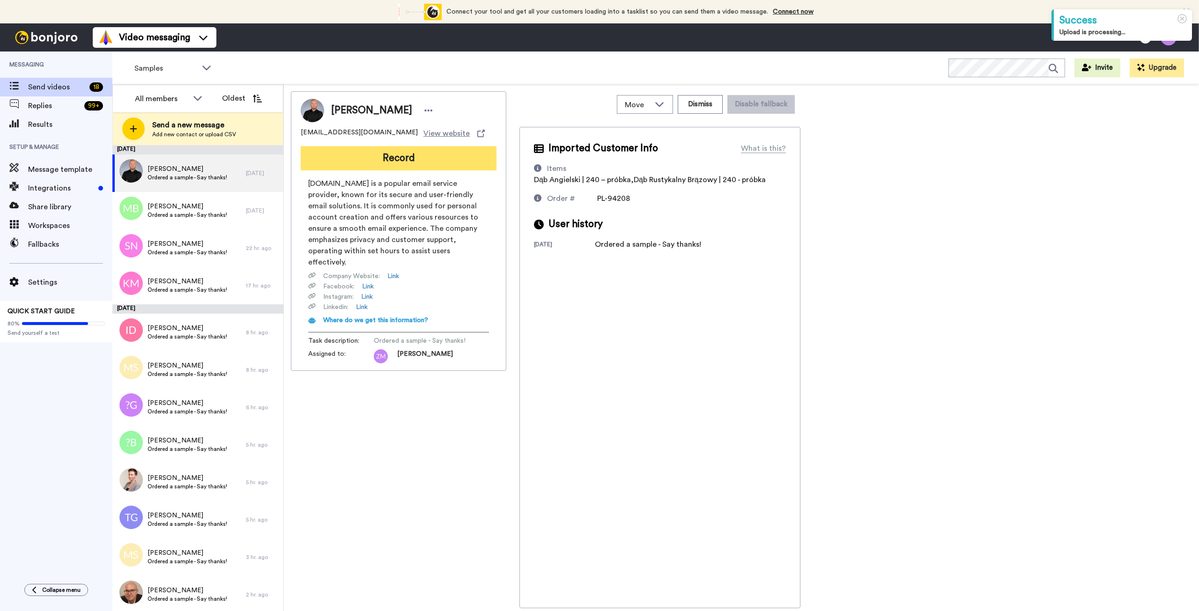
click at [415, 155] on button "Record" at bounding box center [399, 158] width 196 height 24
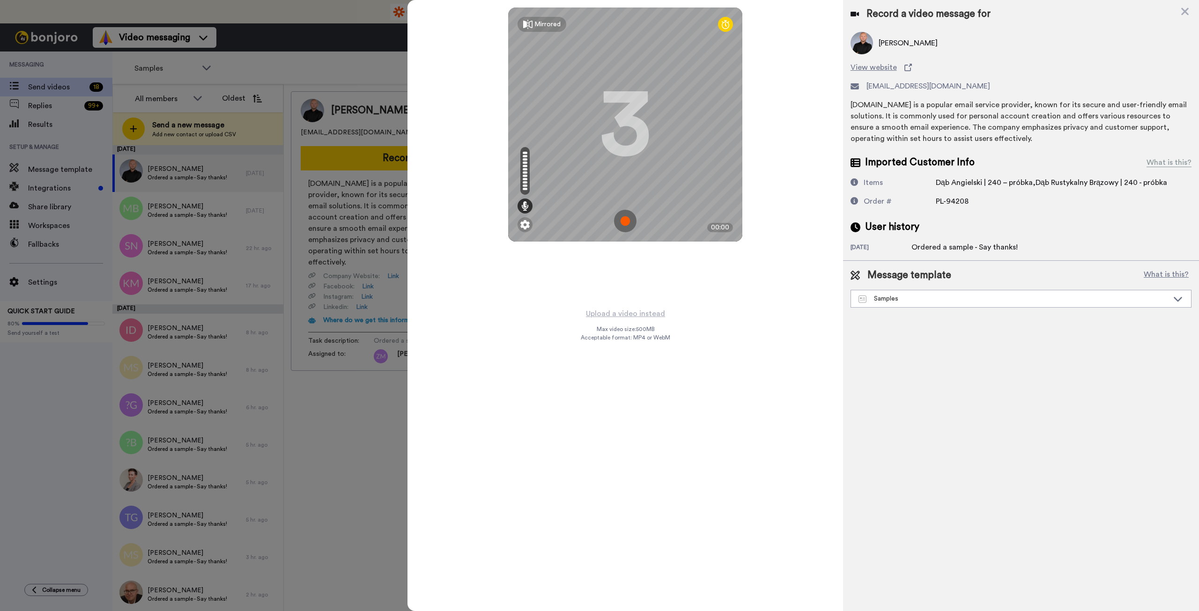
click at [623, 223] on img at bounding box center [625, 221] width 22 height 22
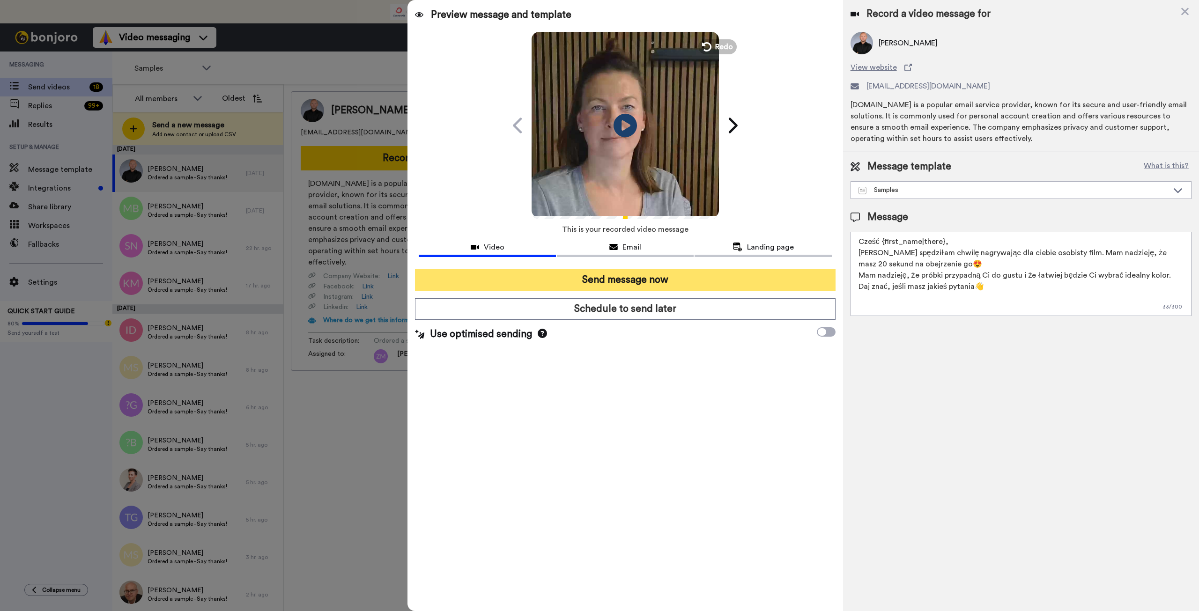
click at [653, 276] on button "Send message now" at bounding box center [625, 280] width 420 height 22
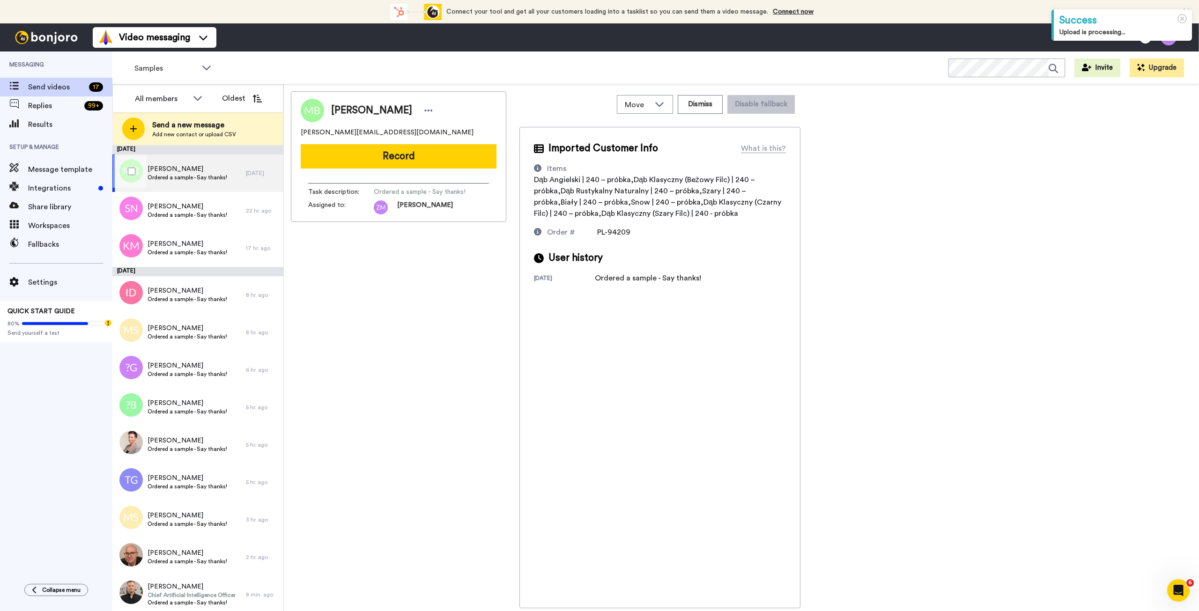
click at [212, 172] on span "[PERSON_NAME]" at bounding box center [188, 168] width 80 height 9
click at [412, 158] on button "Record" at bounding box center [399, 156] width 196 height 24
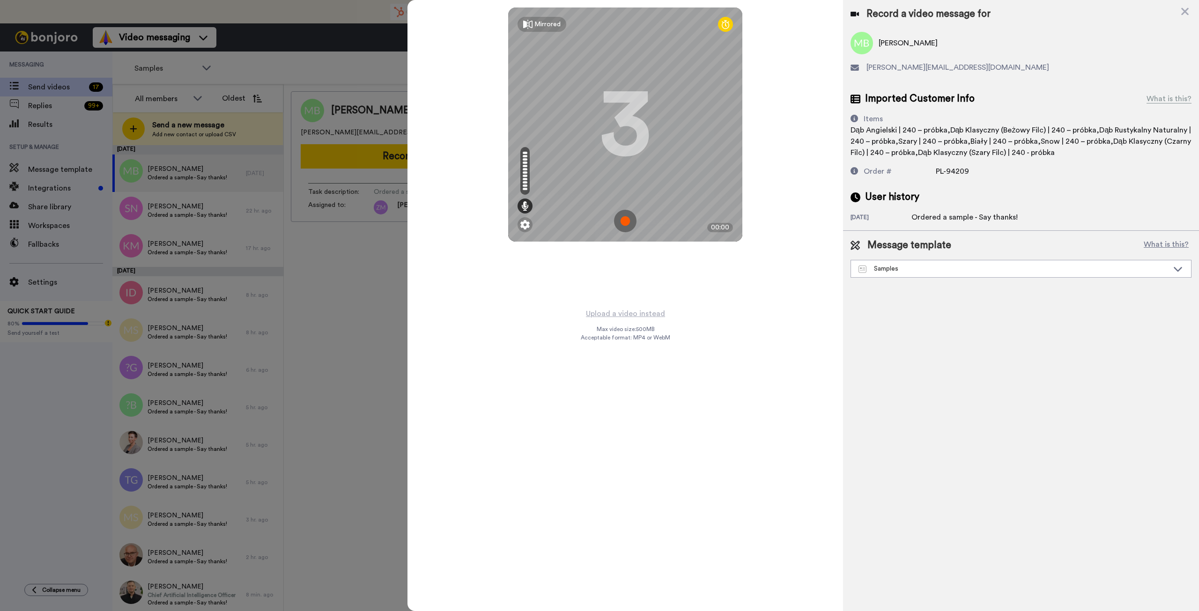
click at [624, 216] on img at bounding box center [625, 221] width 22 height 22
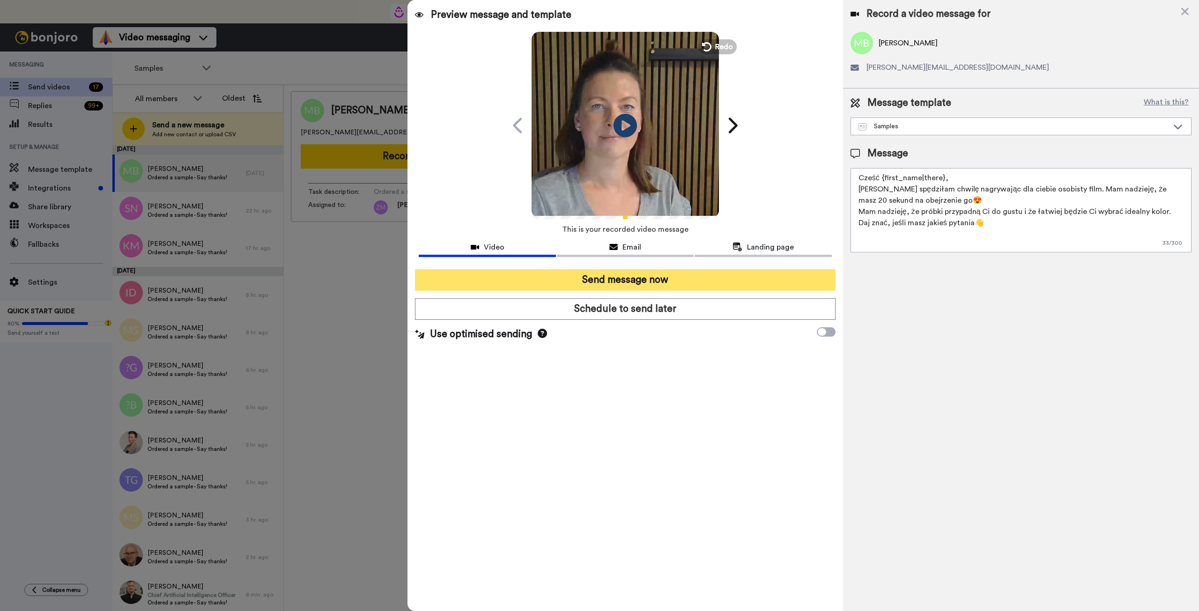
click at [733, 283] on button "Send message now" at bounding box center [625, 280] width 420 height 22
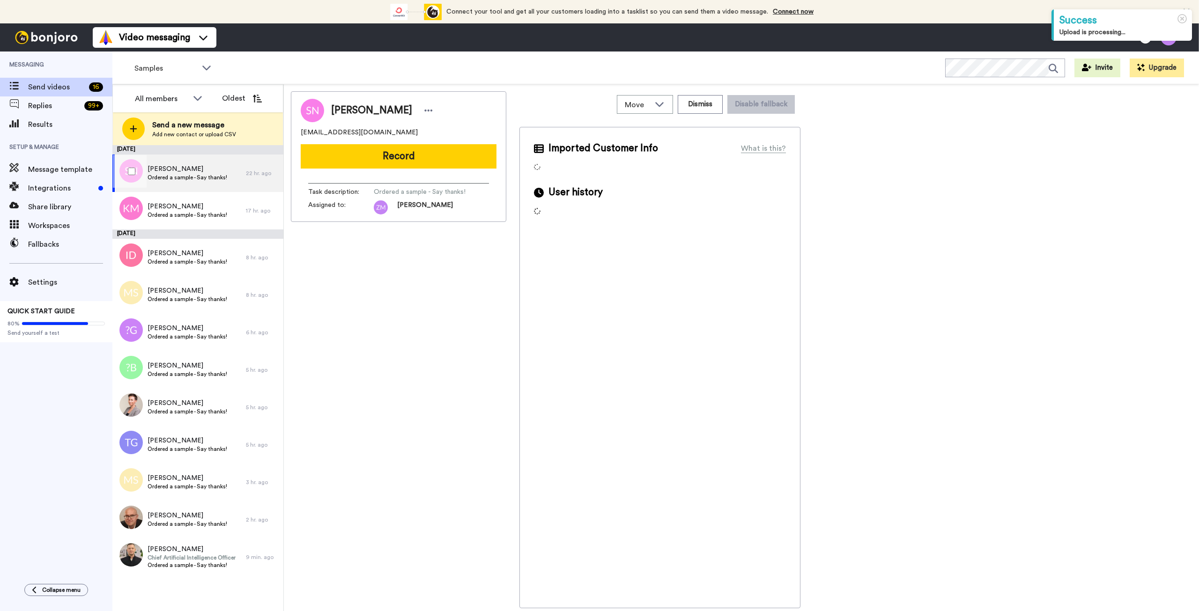
click at [185, 172] on span "Sylwia Nurzyńska" at bounding box center [188, 168] width 80 height 9
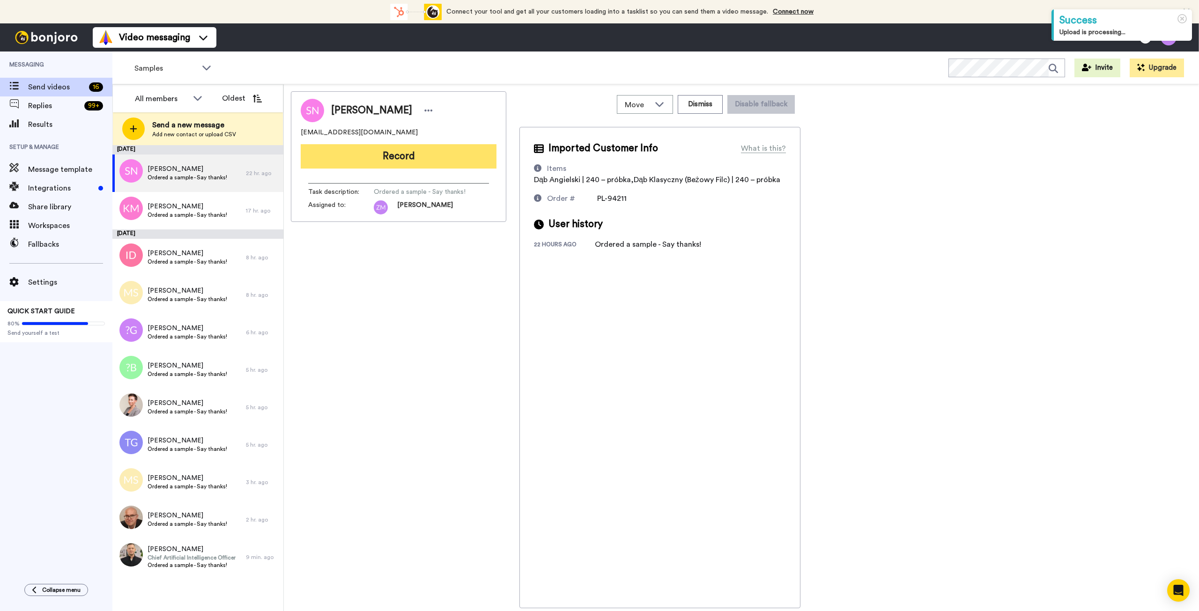
click at [409, 166] on button "Record" at bounding box center [399, 156] width 196 height 24
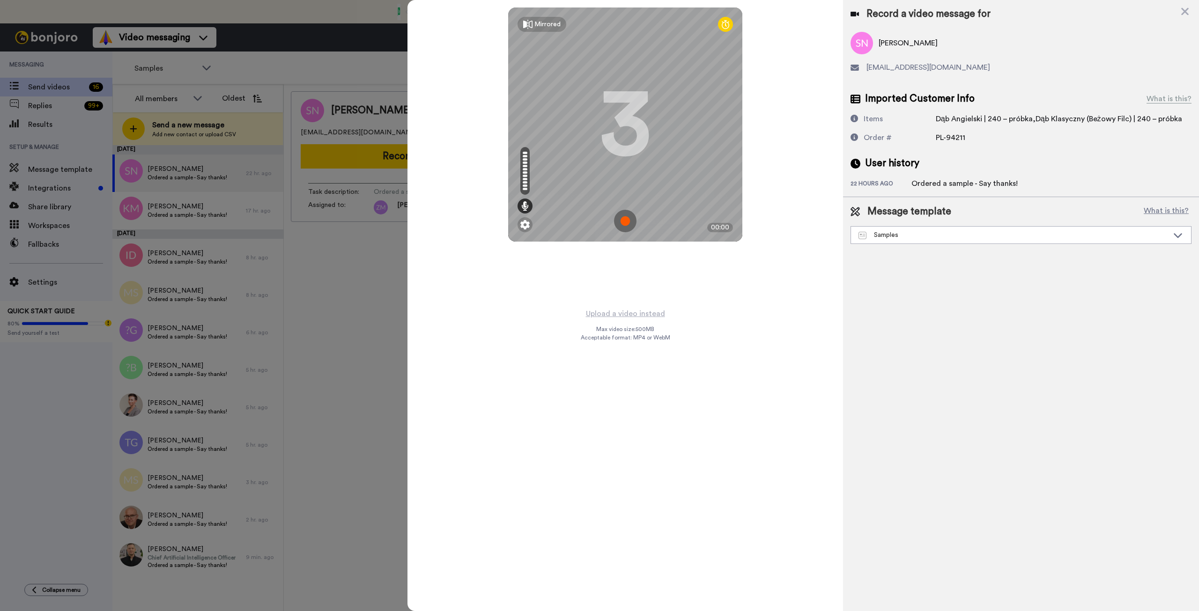
click at [625, 221] on img at bounding box center [625, 221] width 22 height 22
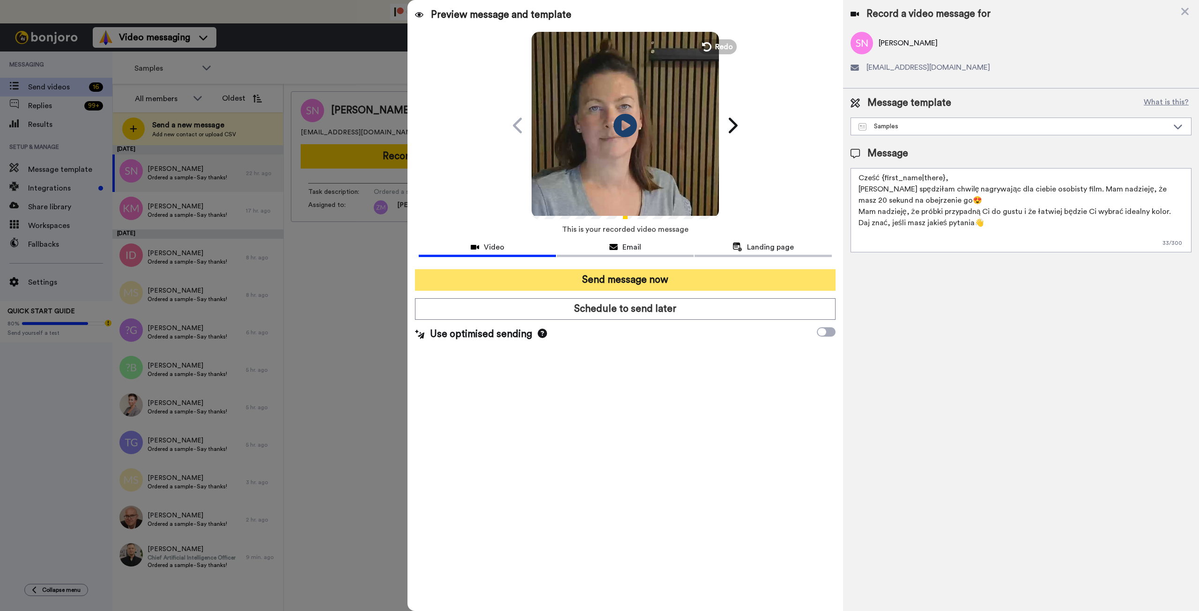
click at [743, 278] on button "Send message now" at bounding box center [625, 280] width 420 height 22
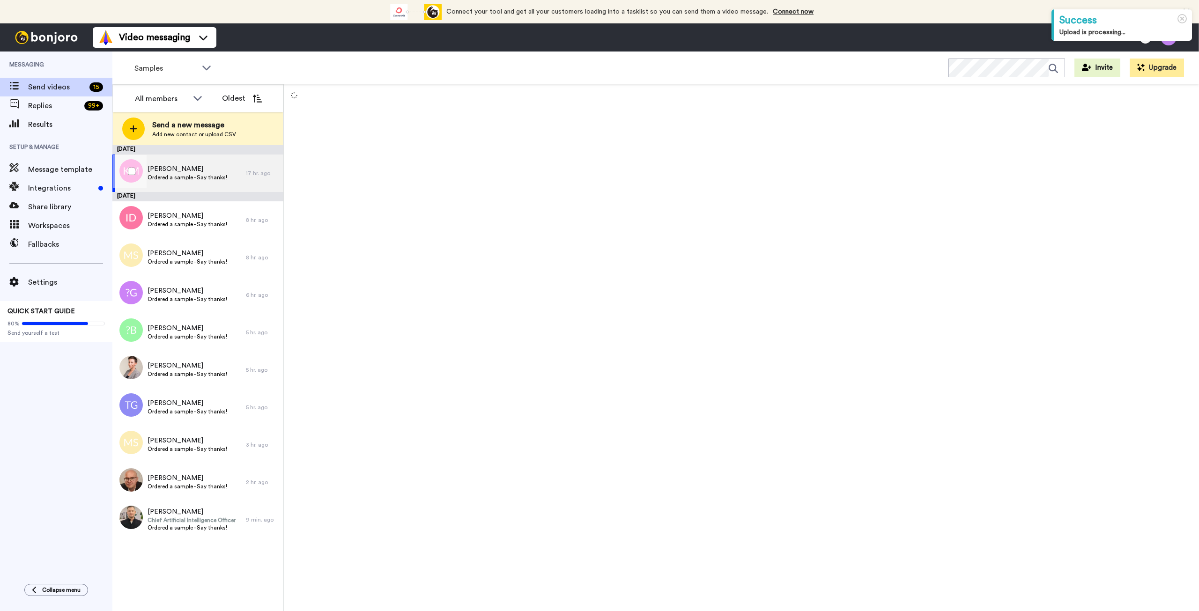
click at [201, 159] on div "[PERSON_NAME] Ordered a sample - Say thanks!" at bounding box center [178, 173] width 133 height 37
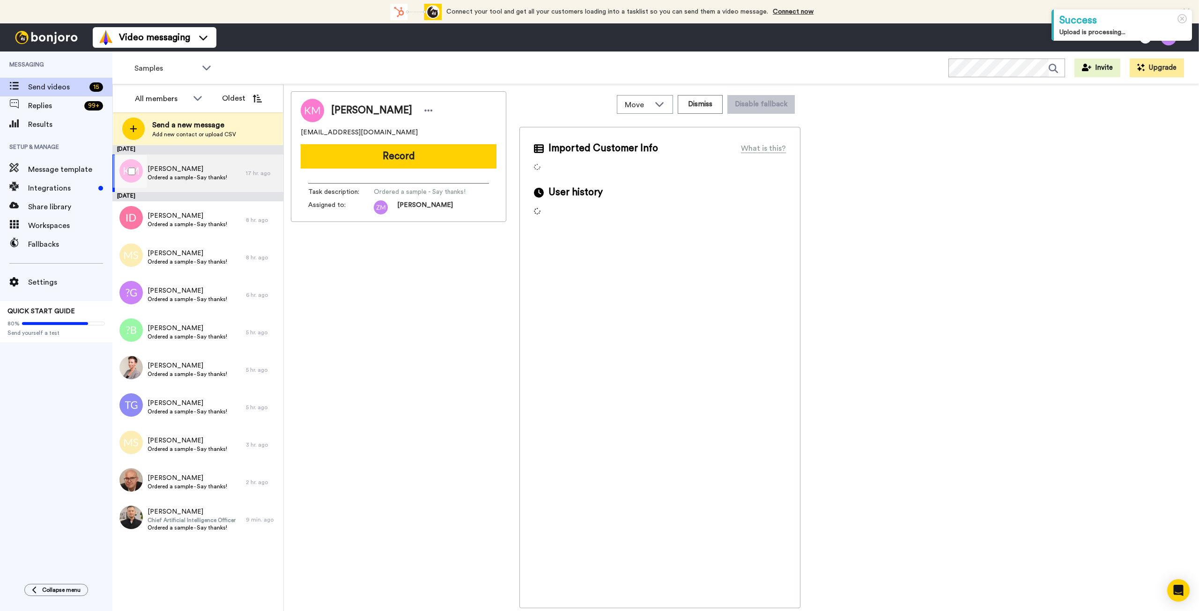
click at [222, 175] on span "Ordered a sample - Say thanks!" at bounding box center [188, 177] width 80 height 7
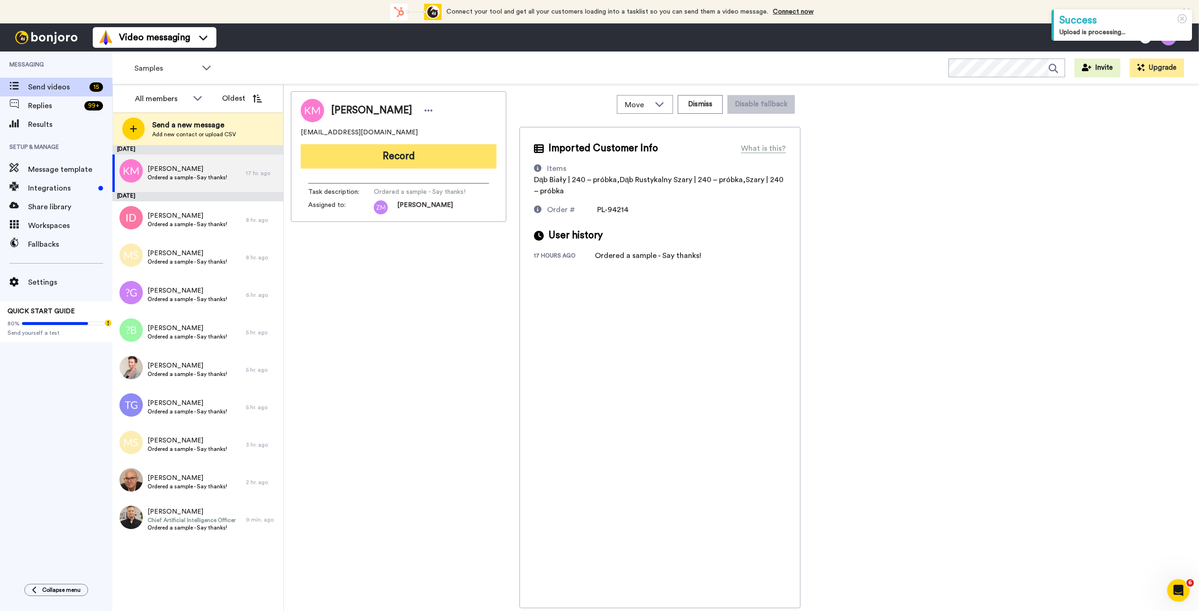
click at [409, 157] on button "Record" at bounding box center [399, 156] width 196 height 24
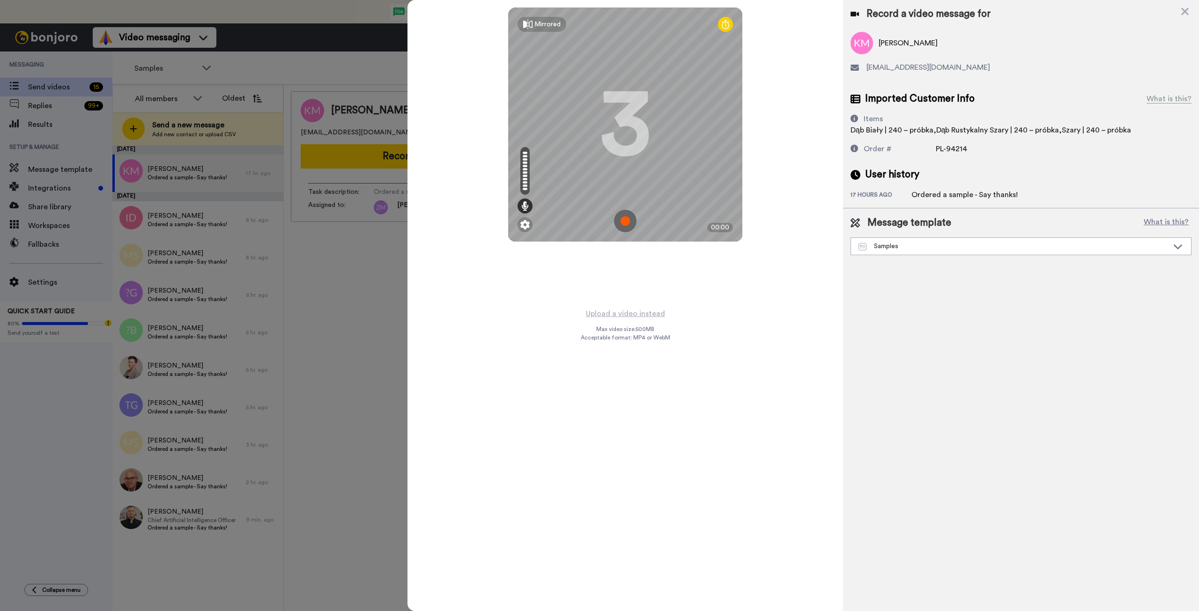
click at [626, 219] on img at bounding box center [625, 221] width 22 height 22
click at [626, 218] on img at bounding box center [625, 221] width 22 height 22
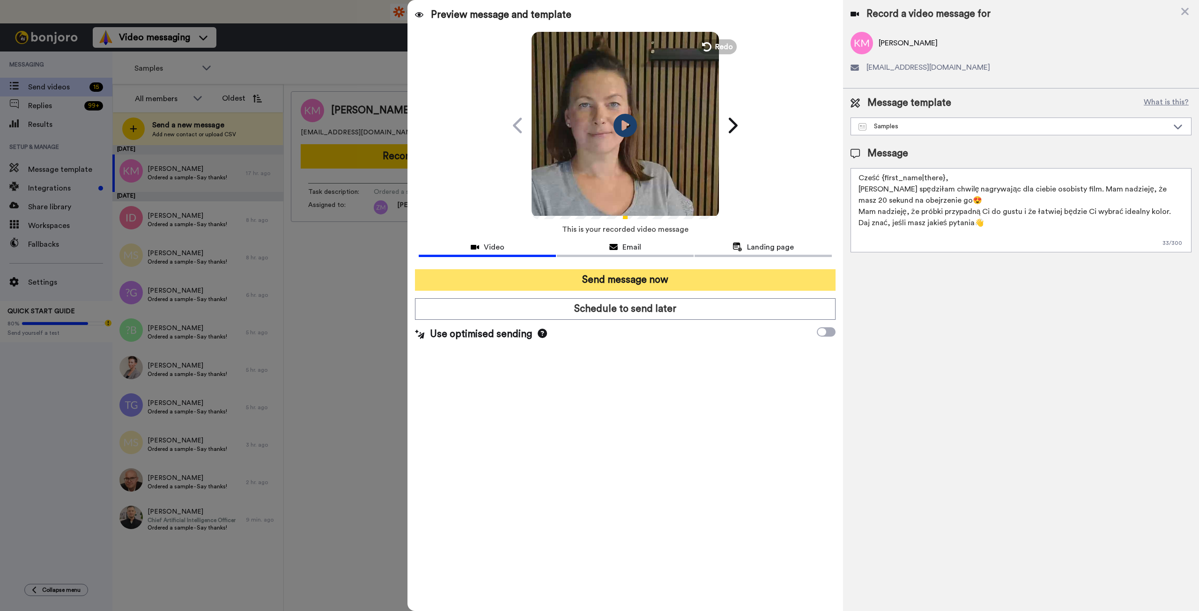
click at [720, 280] on button "Send message now" at bounding box center [625, 280] width 420 height 22
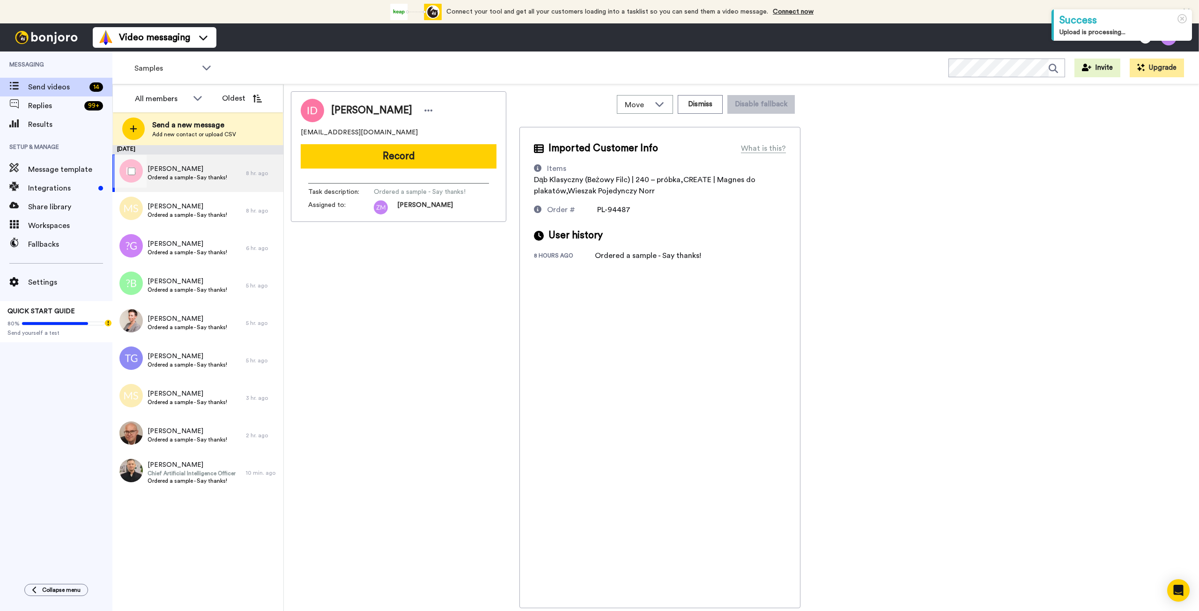
click at [189, 175] on span "Ordered a sample - Say thanks!" at bounding box center [188, 177] width 80 height 7
click at [400, 158] on button "Record" at bounding box center [399, 156] width 196 height 24
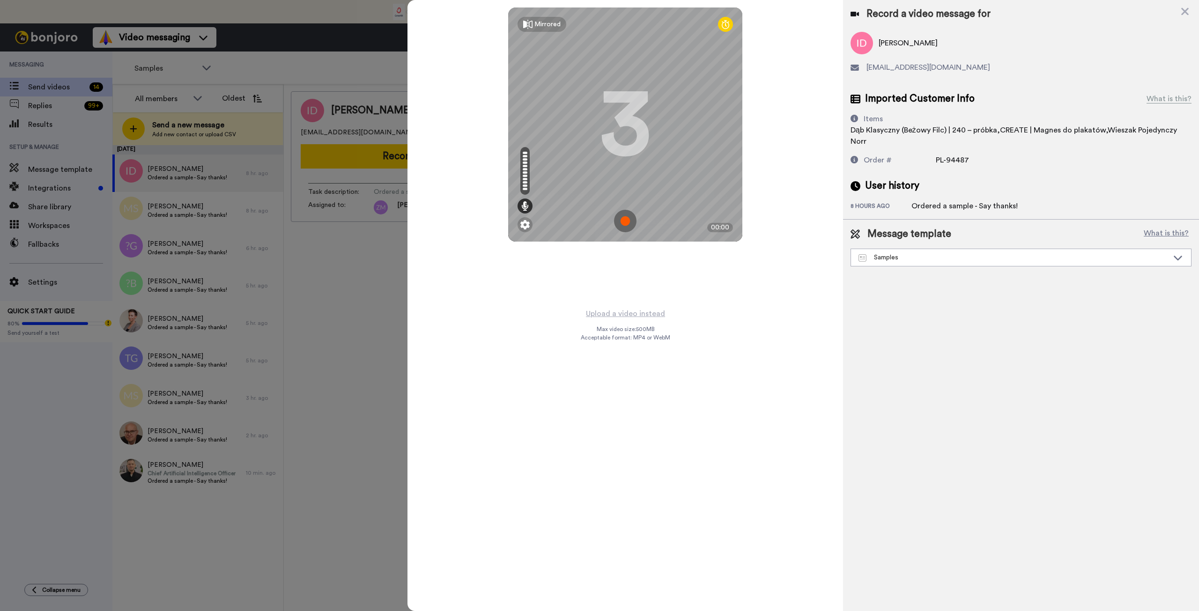
click at [625, 219] on img at bounding box center [625, 221] width 22 height 22
click at [619, 216] on img at bounding box center [625, 221] width 22 height 22
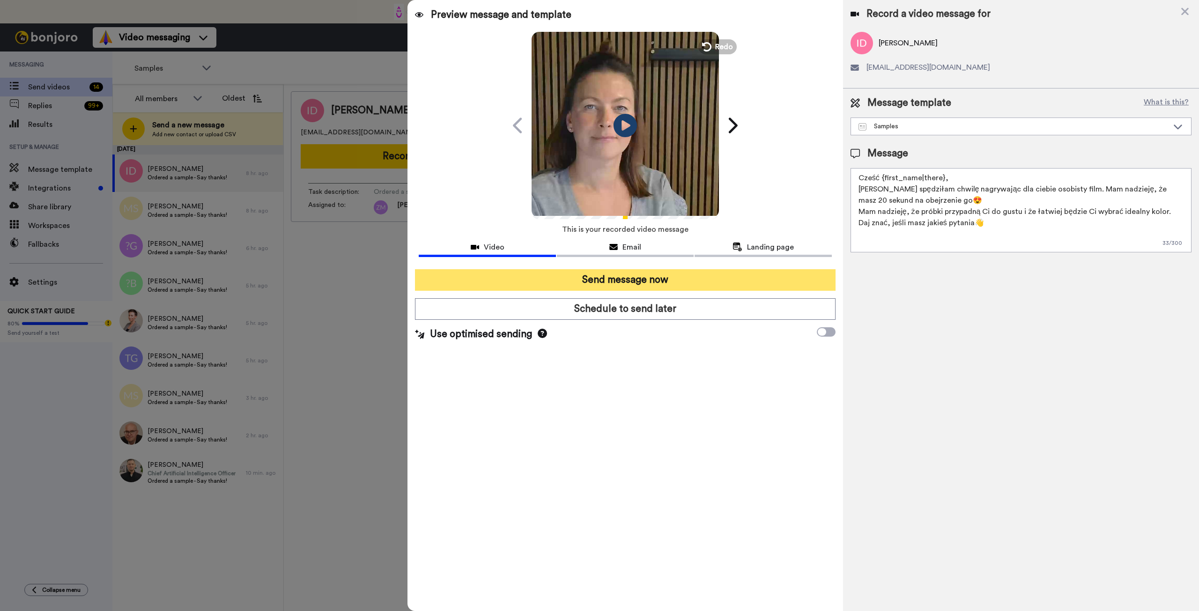
click at [688, 279] on button "Send message now" at bounding box center [625, 280] width 420 height 22
